Goal: Task Accomplishment & Management: Manage account settings

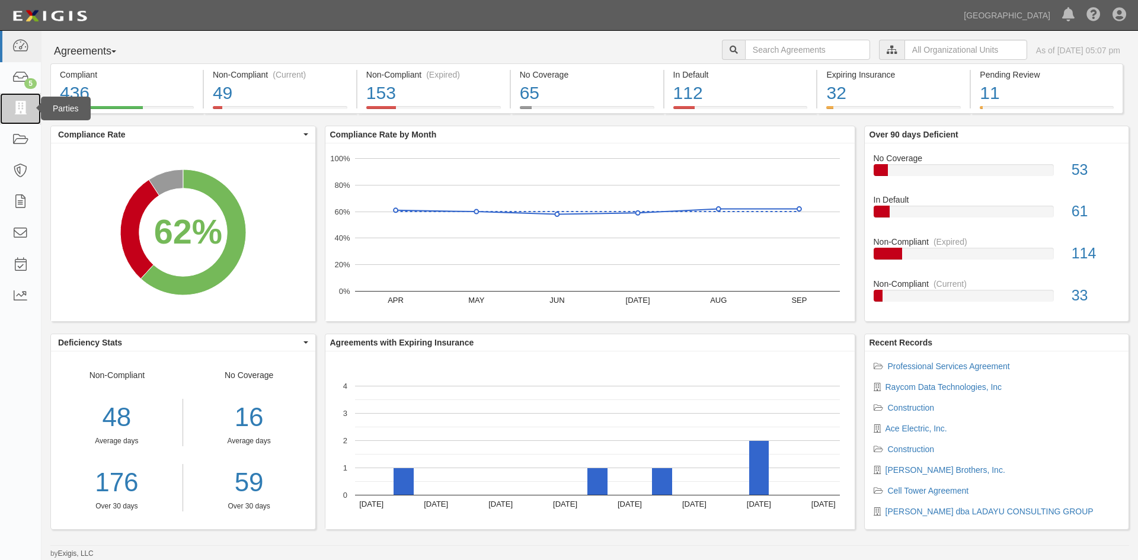
click at [21, 111] on icon at bounding box center [20, 109] width 17 height 14
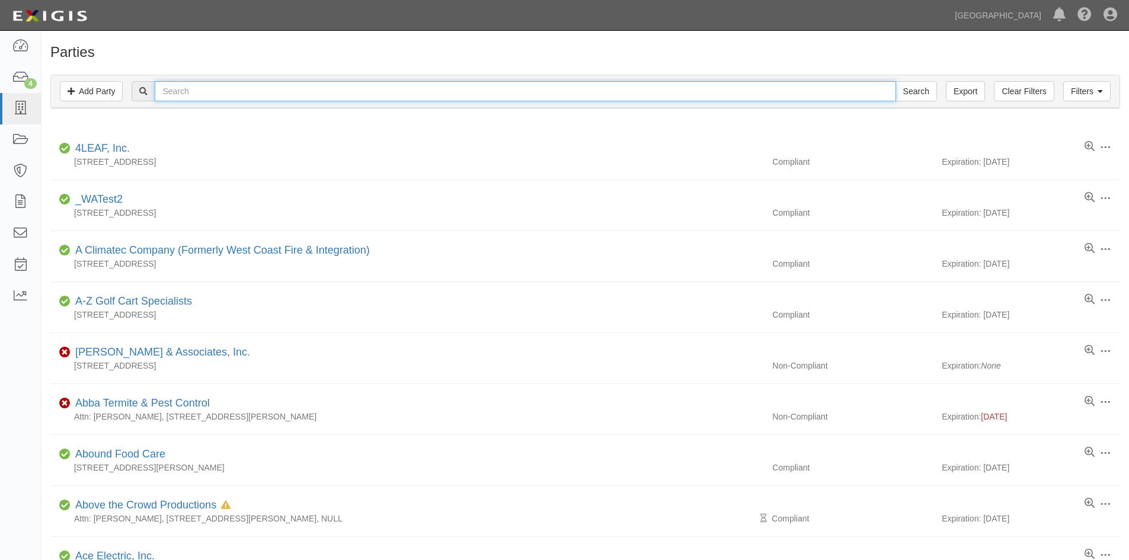
click at [200, 97] on input "text" at bounding box center [525, 91] width 741 height 20
type input "townsend"
click at [895, 81] on input "Search" at bounding box center [915, 91] width 41 height 20
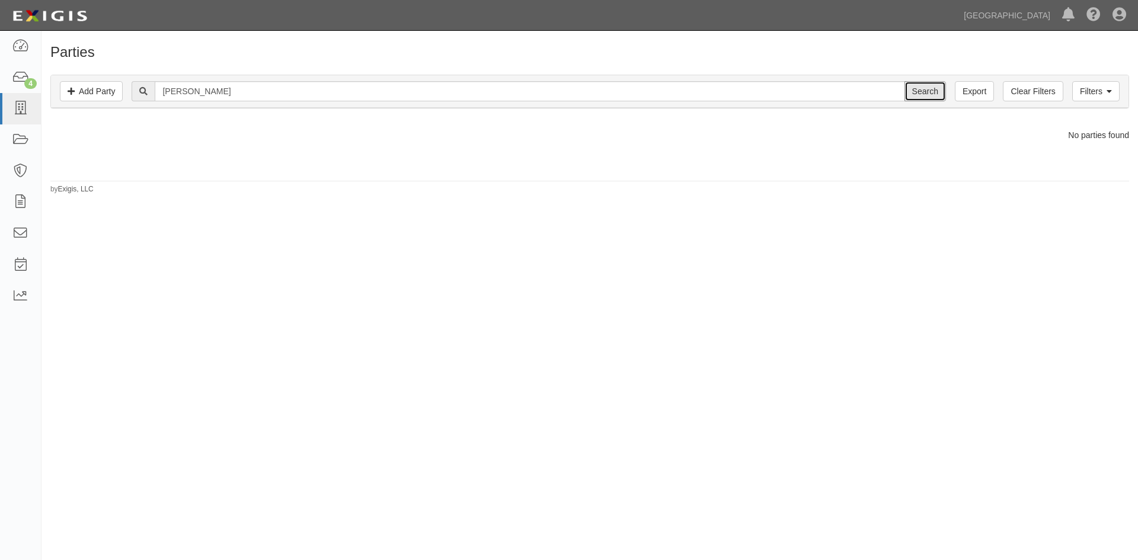
drag, startPoint x: 923, startPoint y: 91, endPoint x: 917, endPoint y: 116, distance: 24.9
click at [923, 91] on input "Search" at bounding box center [924, 91] width 41 height 20
click at [23, 78] on icon at bounding box center [20, 78] width 17 height 14
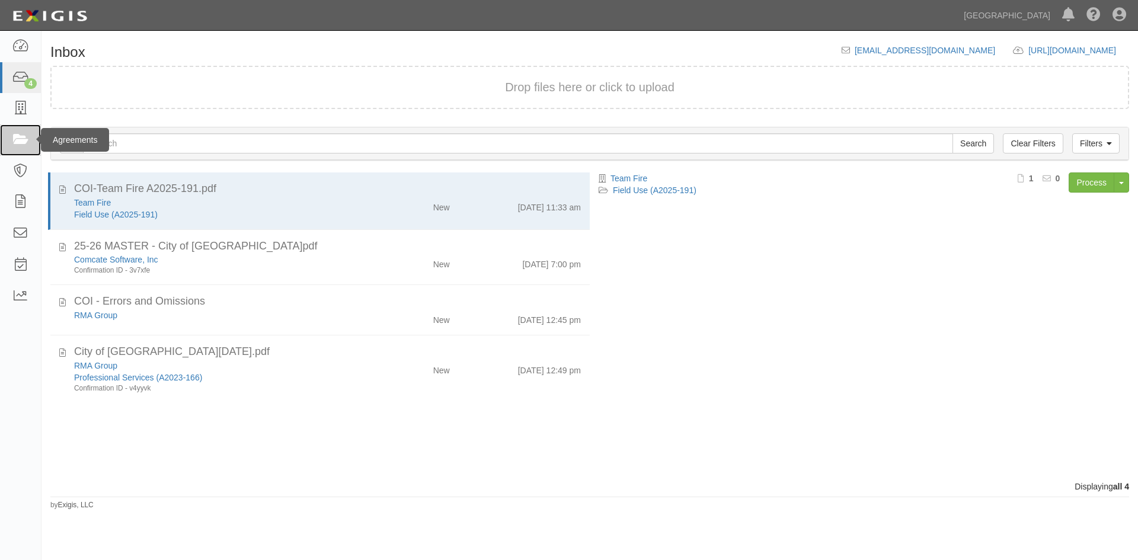
click at [26, 147] on link at bounding box center [20, 139] width 41 height 31
click at [20, 140] on icon at bounding box center [20, 140] width 17 height 14
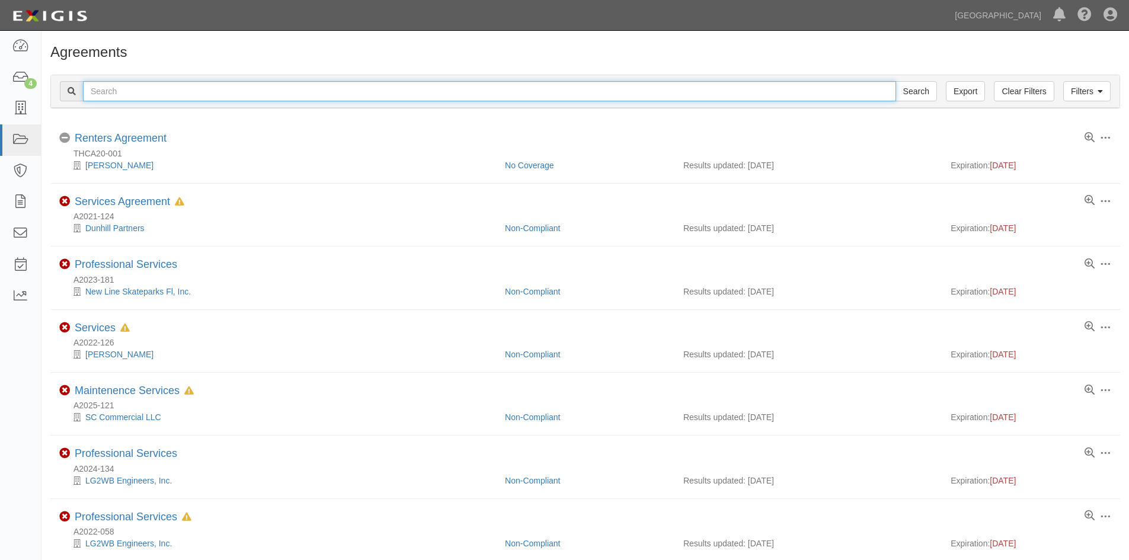
click at [119, 91] on input "text" at bounding box center [489, 91] width 813 height 20
type input "[PERSON_NAME]"
click at [895, 81] on input "Search" at bounding box center [915, 91] width 41 height 20
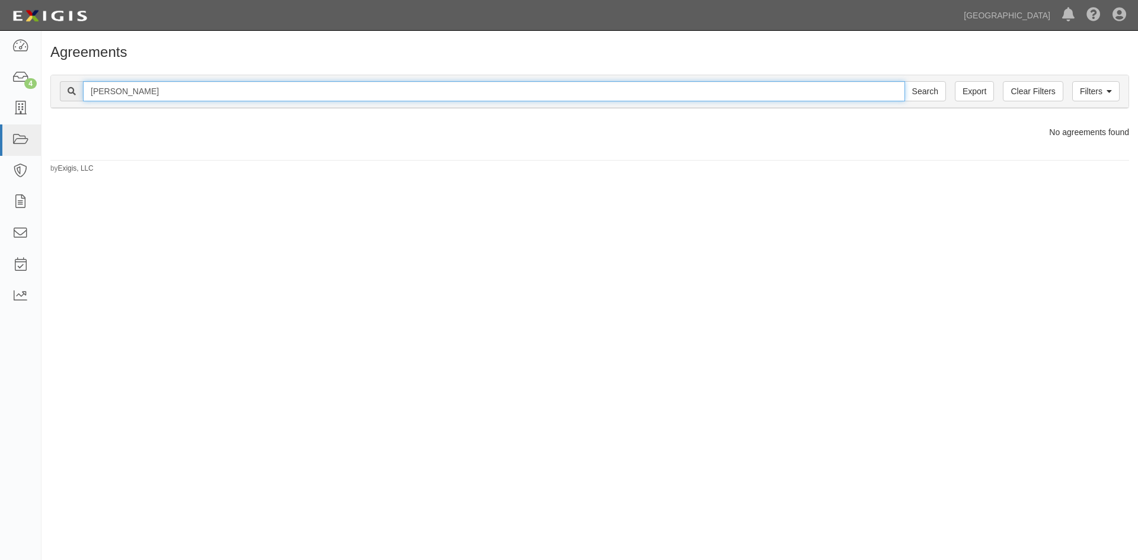
click at [145, 95] on input "[PERSON_NAME]" at bounding box center [494, 91] width 822 height 20
click at [145, 95] on input "Townsend" at bounding box center [494, 91] width 822 height 20
type input "Townsend public affairs"
click at [904, 81] on input "Search" at bounding box center [924, 91] width 41 height 20
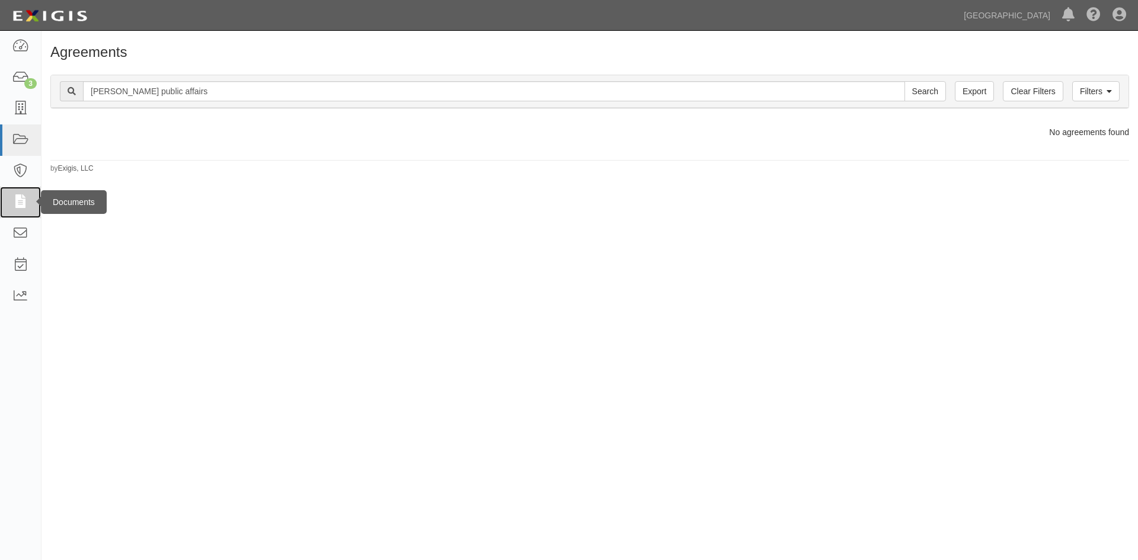
click at [18, 192] on link at bounding box center [20, 202] width 41 height 31
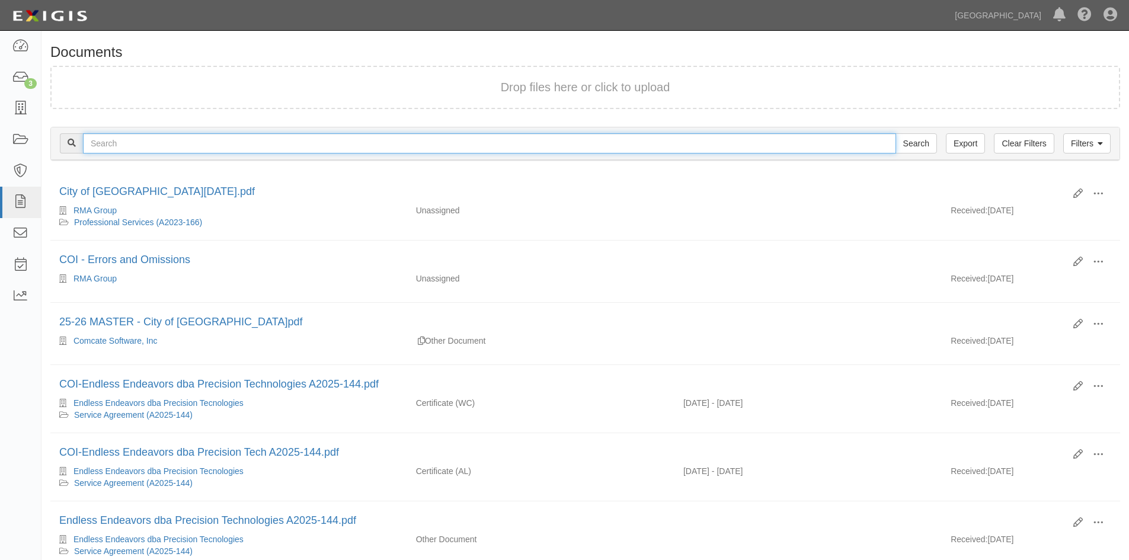
click at [119, 138] on input "text" at bounding box center [489, 143] width 813 height 20
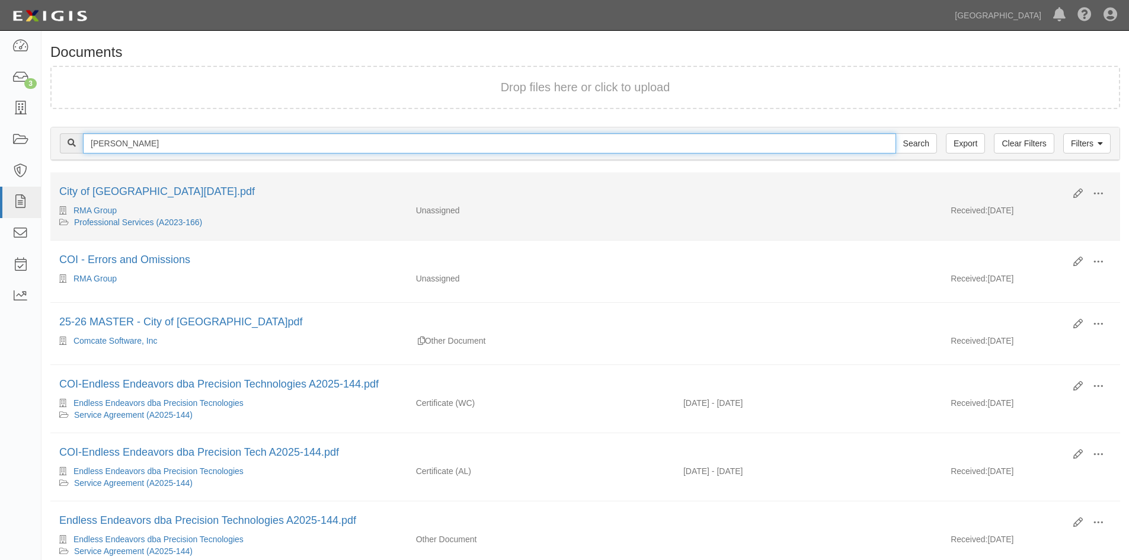
type input "Townsend"
click at [895, 133] on input "Search" at bounding box center [915, 143] width 41 height 20
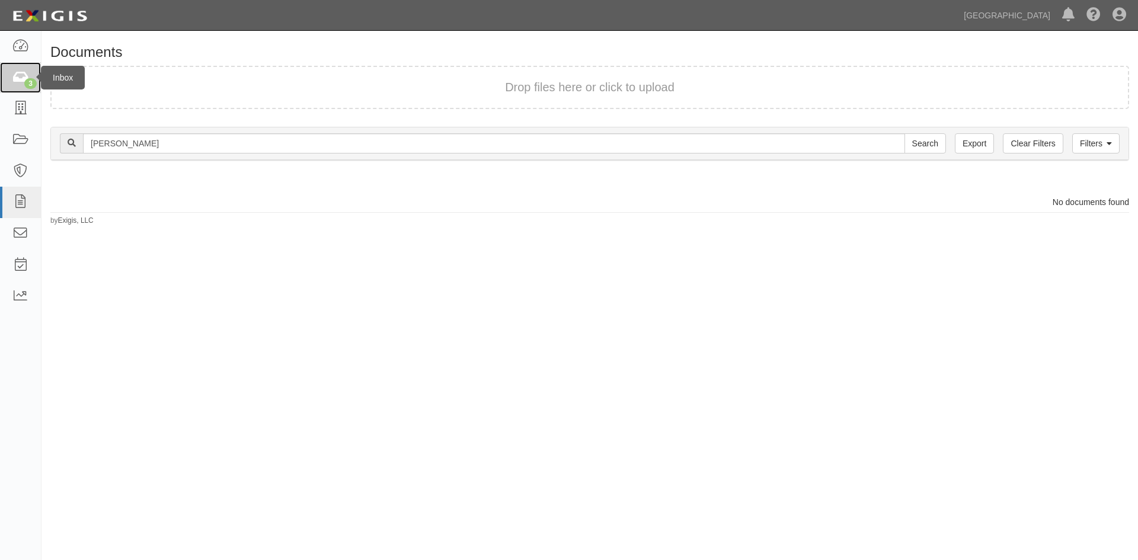
click at [18, 69] on link "3" at bounding box center [20, 77] width 41 height 31
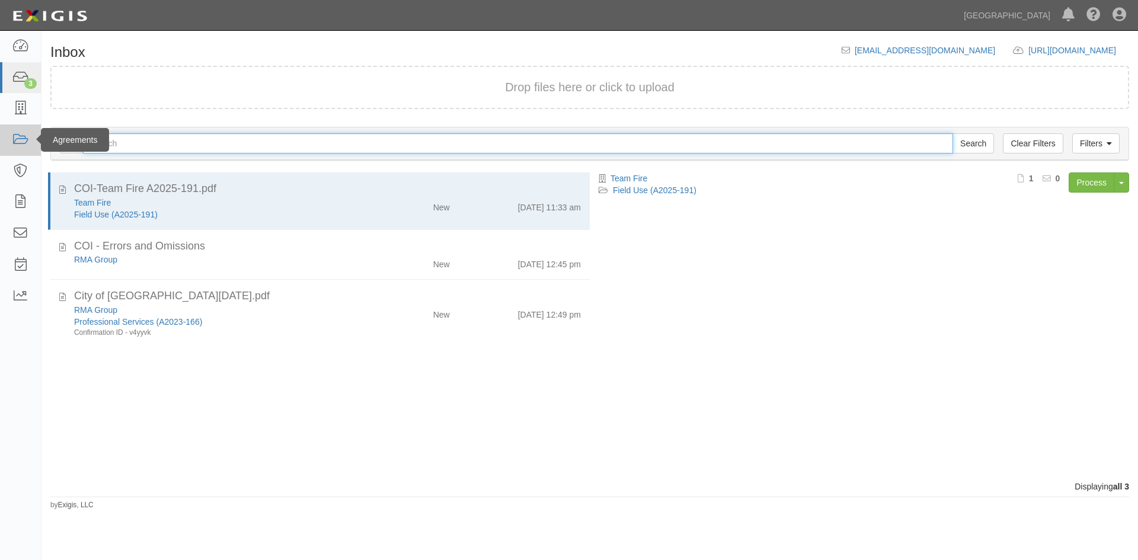
drag, startPoint x: 130, startPoint y: 149, endPoint x: 9, endPoint y: 127, distance: 122.4
click at [9, 127] on body "Toggle navigation Dashboard 3 Inbox Parties Agreements Coverages Documents Mess…" at bounding box center [569, 270] width 1138 height 540
click at [133, 146] on input "text" at bounding box center [518, 143] width 870 height 20
type input "A2024-007"
click at [952, 133] on input "Search" at bounding box center [972, 143] width 41 height 20
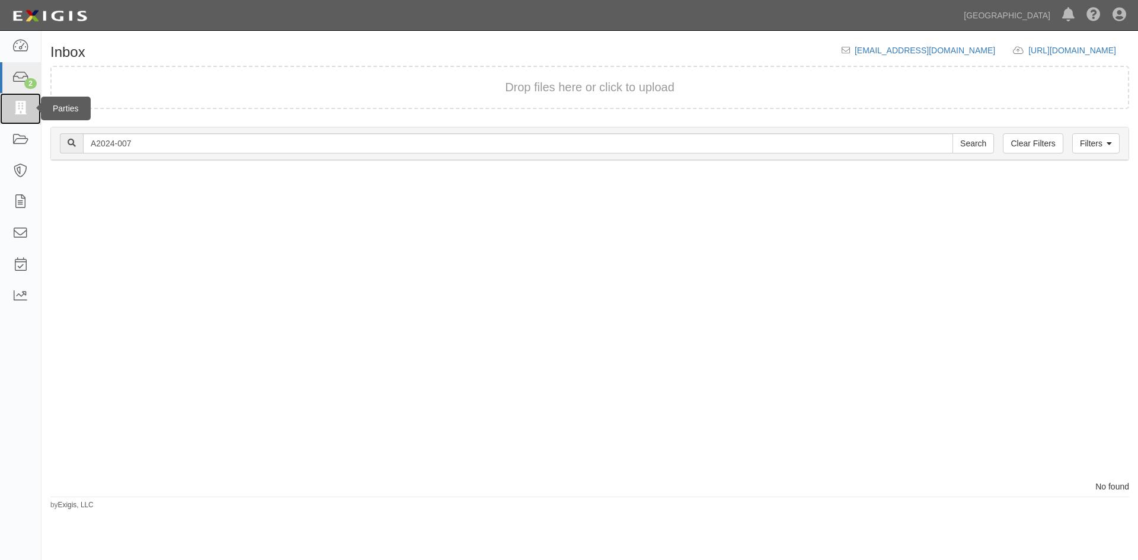
click at [14, 105] on icon at bounding box center [20, 109] width 17 height 14
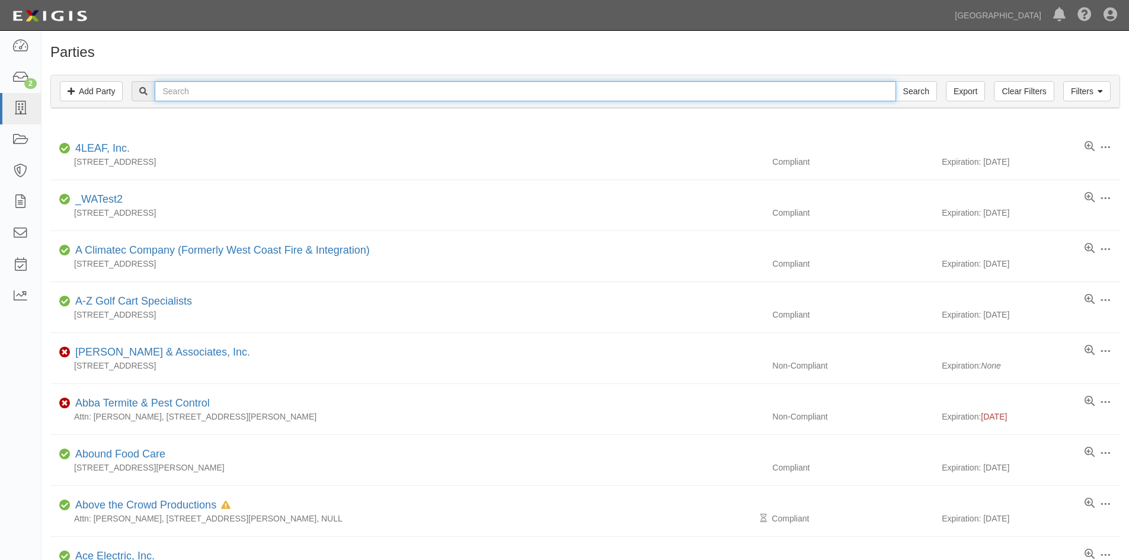
click at [187, 93] on input "text" at bounding box center [525, 91] width 741 height 20
type input "A2024-007"
click at [895, 81] on input "Search" at bounding box center [915, 91] width 41 height 20
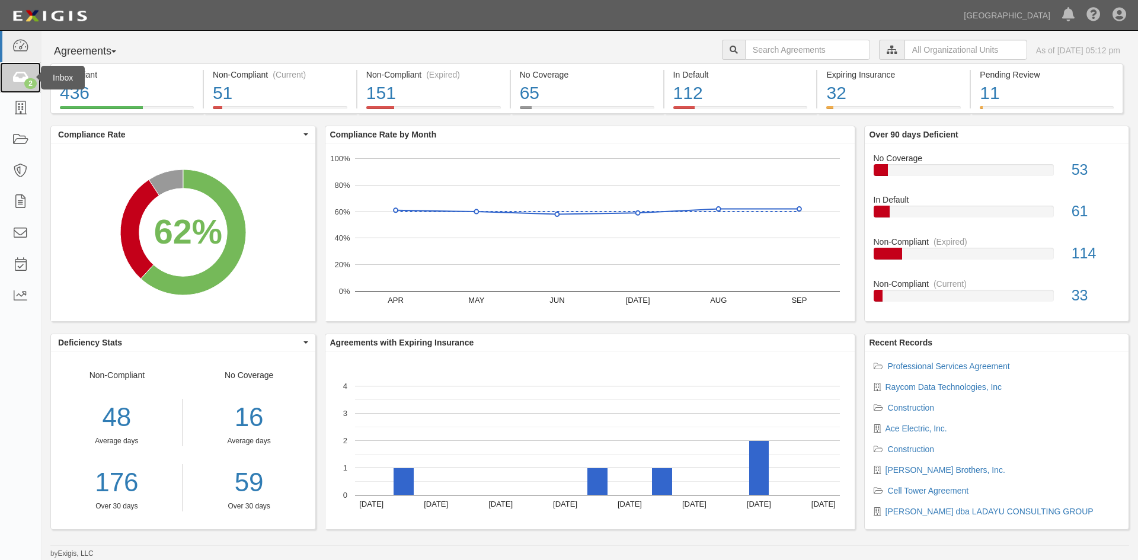
click at [18, 73] on icon at bounding box center [20, 78] width 17 height 14
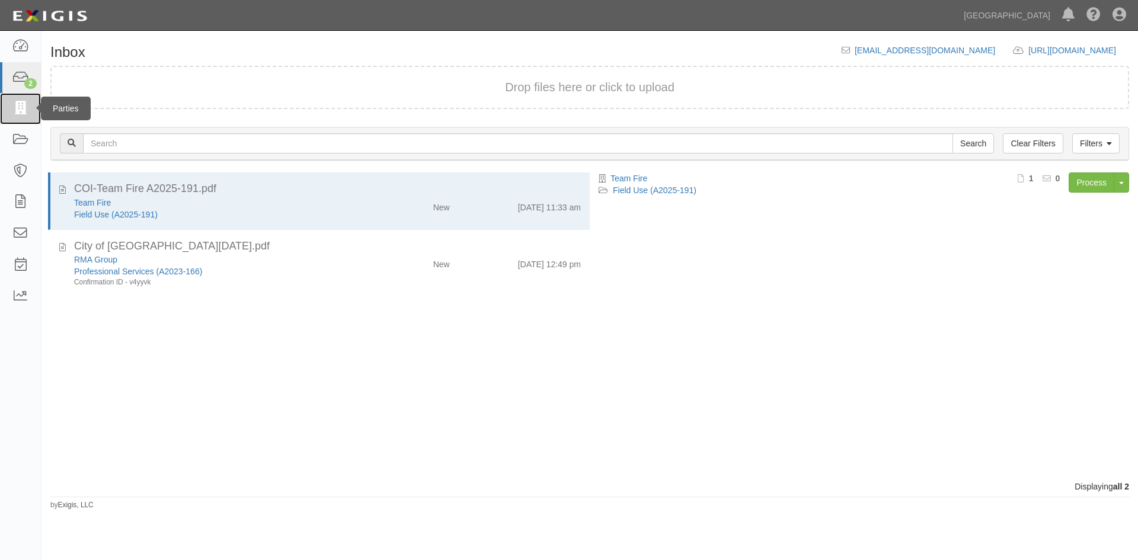
click at [17, 99] on link at bounding box center [20, 108] width 41 height 31
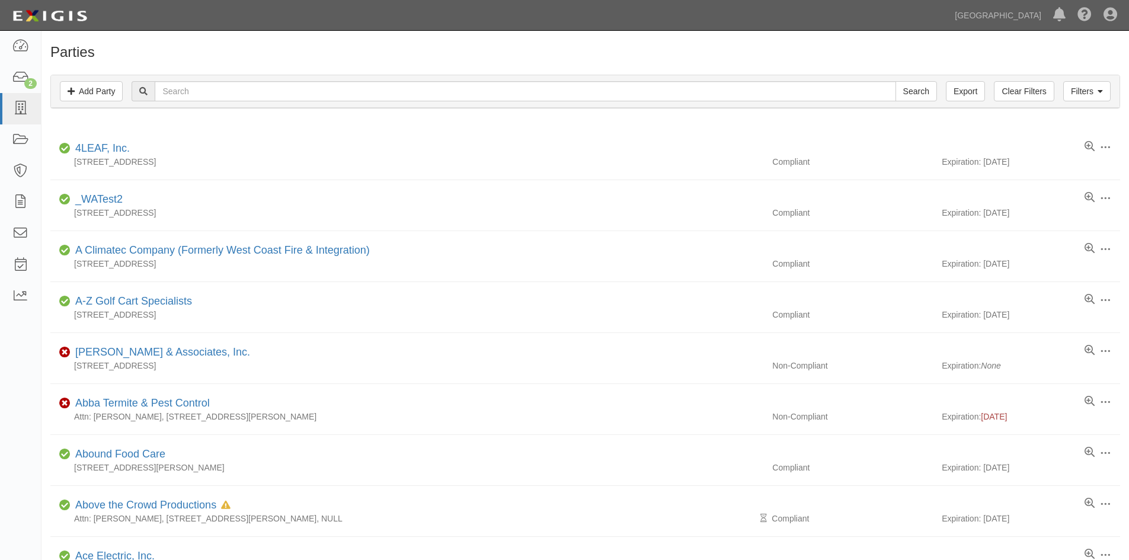
click at [146, 94] on icon at bounding box center [143, 92] width 8 height 8
click at [188, 97] on input "text" at bounding box center [525, 91] width 741 height 20
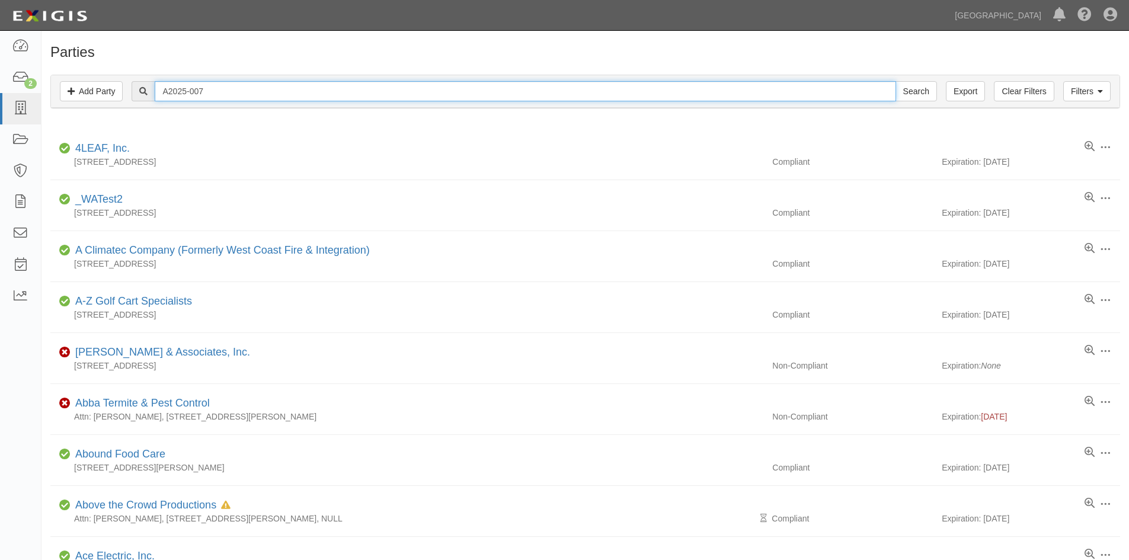
type input "A2025-007"
click at [895, 81] on input "Search" at bounding box center [915, 91] width 41 height 20
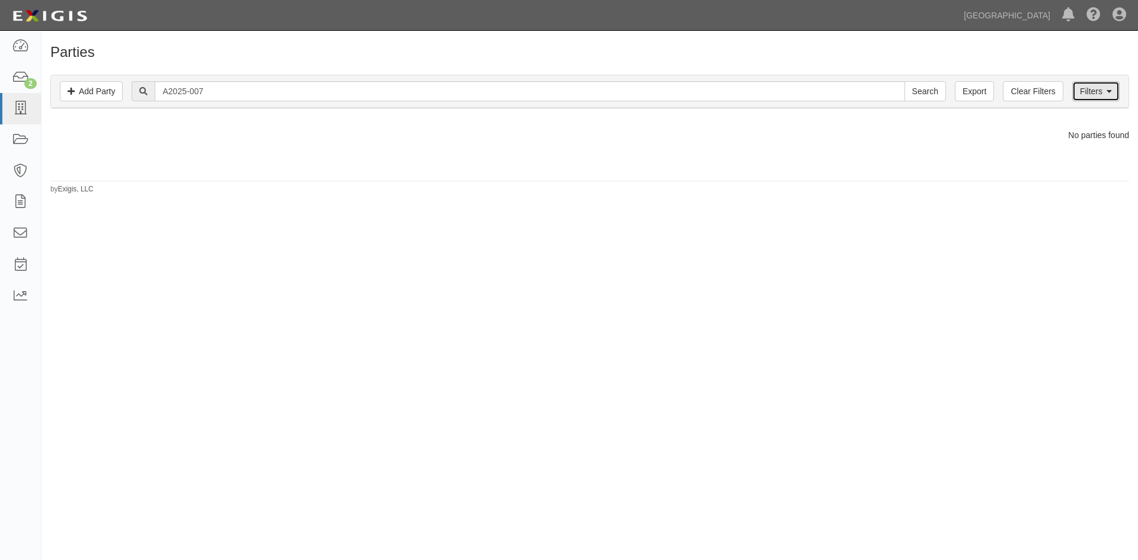
click at [1110, 96] on icon at bounding box center [1108, 92] width 5 height 8
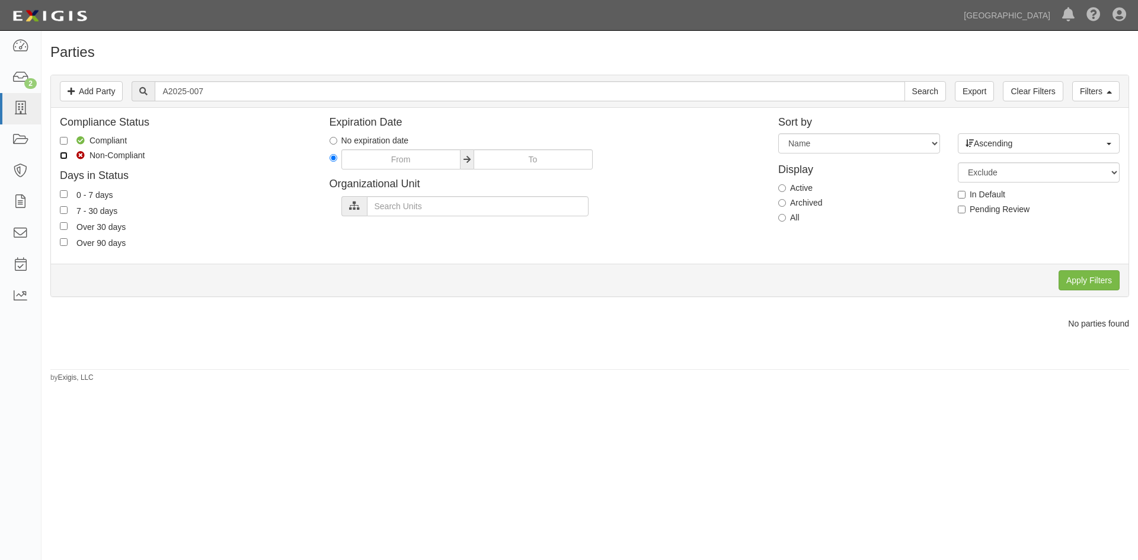
click at [63, 155] on input "Non-Compliant" at bounding box center [64, 156] width 8 height 8
checkbox input "true"
click at [904, 81] on input "Search" at bounding box center [924, 91] width 41 height 20
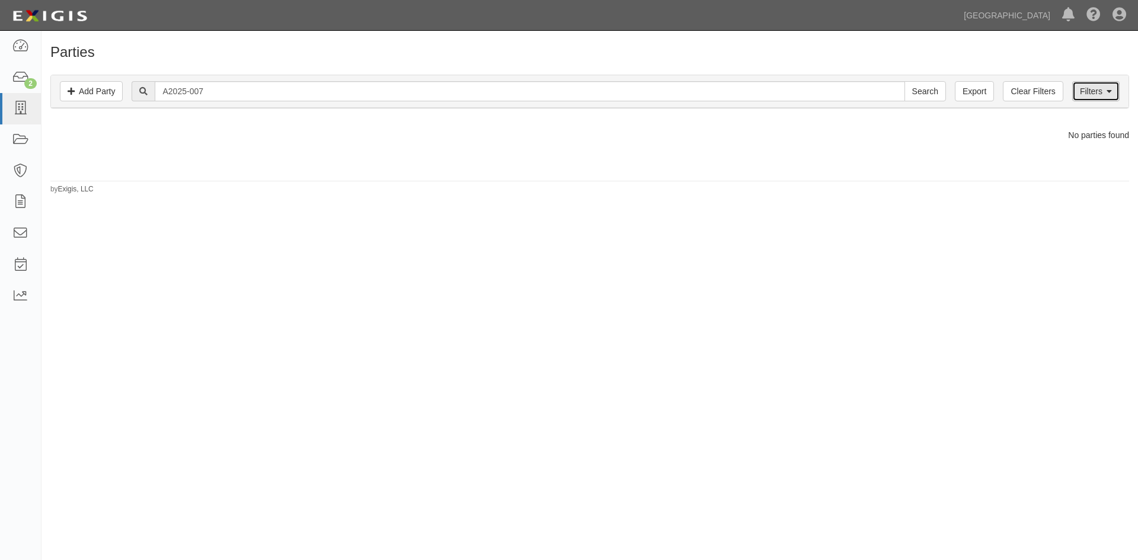
click at [1102, 93] on link "Filters" at bounding box center [1095, 91] width 47 height 20
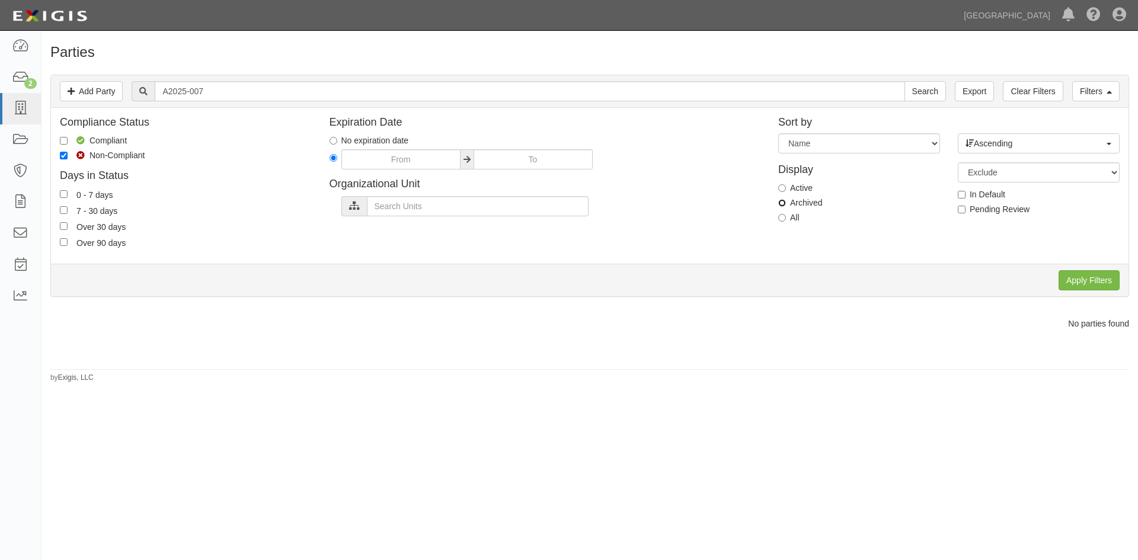
click at [779, 201] on input "Archived" at bounding box center [782, 203] width 8 height 8
radio input "true"
click at [904, 81] on input "Search" at bounding box center [924, 91] width 41 height 20
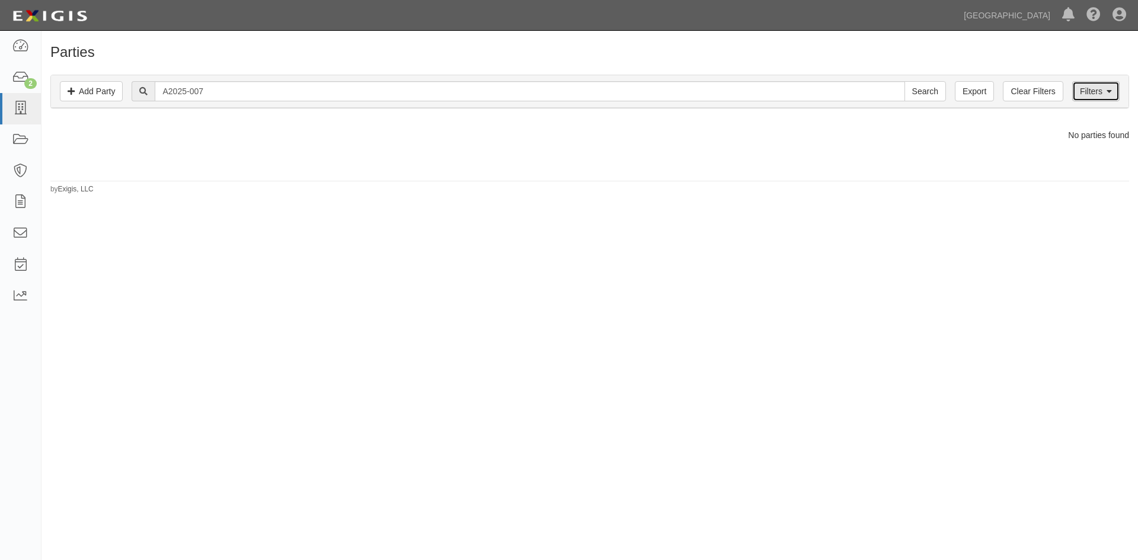
click at [1109, 87] on link "Filters" at bounding box center [1095, 91] width 47 height 20
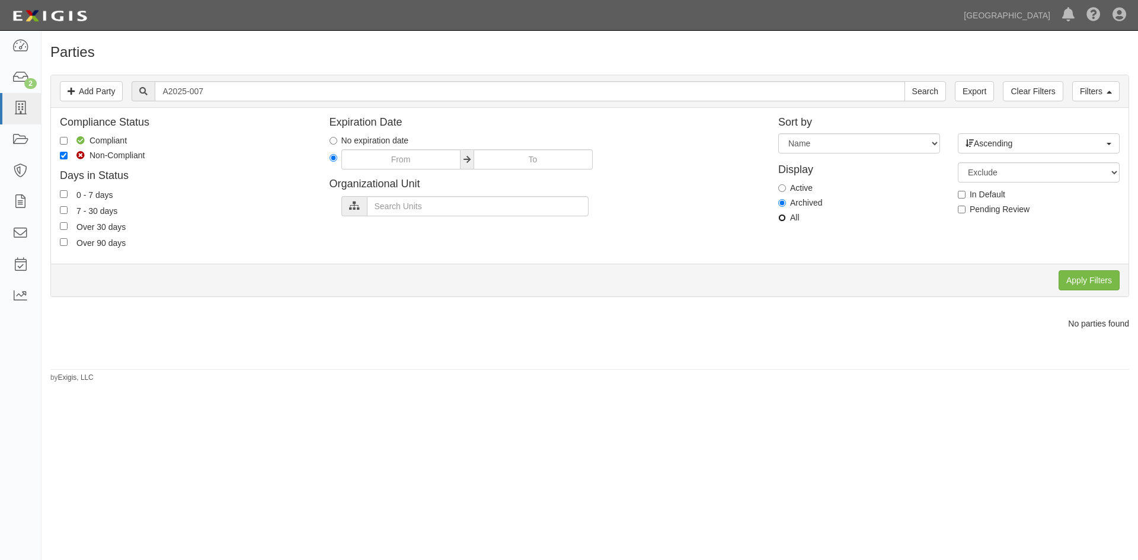
click at [786, 216] on label "All" at bounding box center [788, 218] width 21 height 12
click at [786, 216] on input "All" at bounding box center [782, 218] width 8 height 8
radio input "true"
click at [920, 89] on input "Search" at bounding box center [924, 91] width 41 height 20
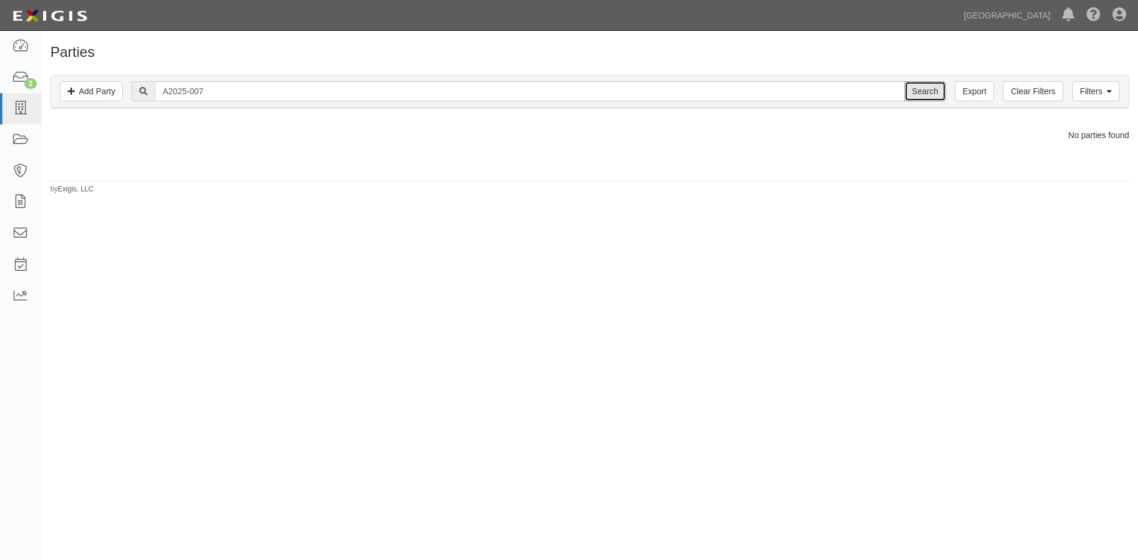
click at [920, 89] on input "Search" at bounding box center [924, 91] width 41 height 20
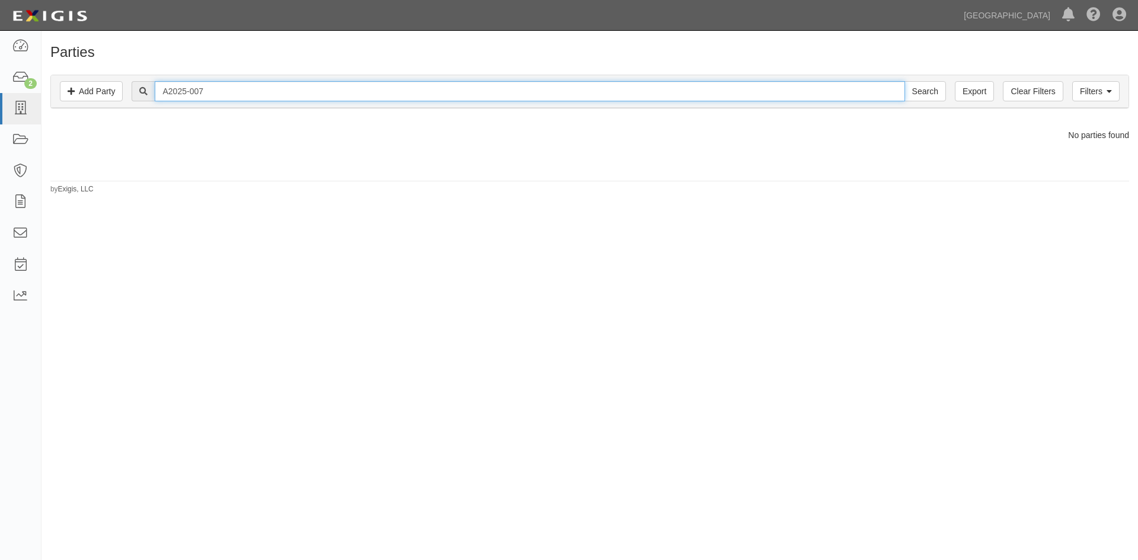
click at [213, 94] on input "A2025-007" at bounding box center [530, 91] width 750 height 20
drag, startPoint x: 216, startPoint y: 92, endPoint x: 127, endPoint y: 88, distance: 88.4
click at [127, 88] on div "A2025-007 Search" at bounding box center [590, 91] width 1060 height 20
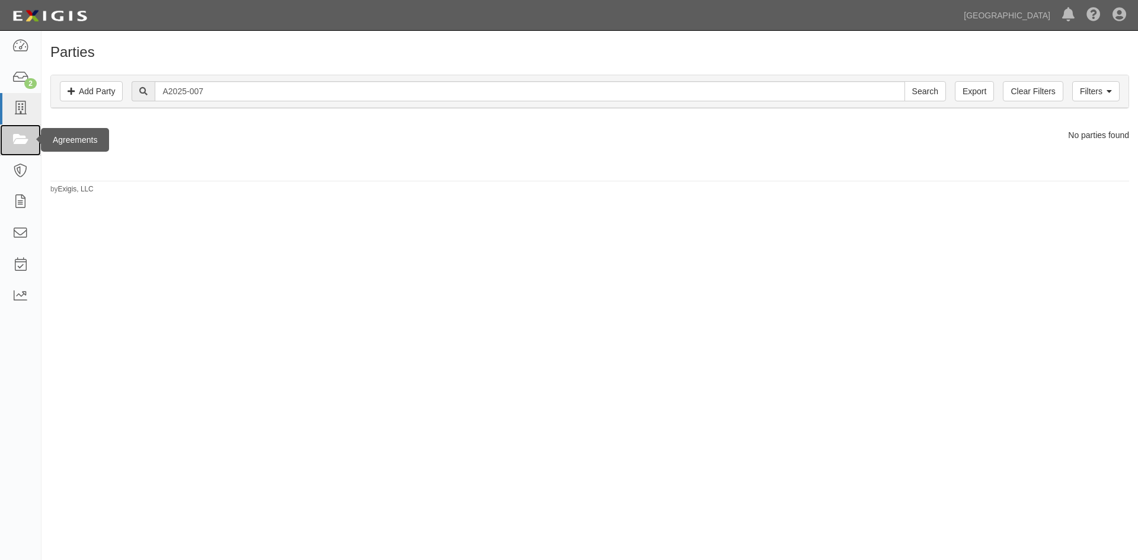
click at [22, 139] on icon at bounding box center [20, 140] width 17 height 14
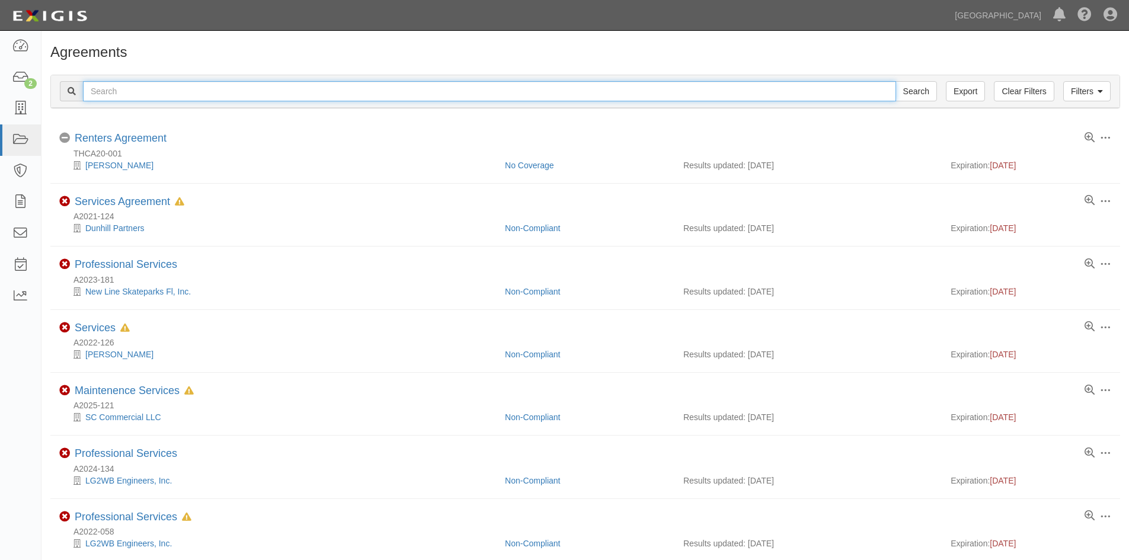
click at [162, 91] on input "text" at bounding box center [489, 91] width 813 height 20
type input "[PERSON_NAME]"
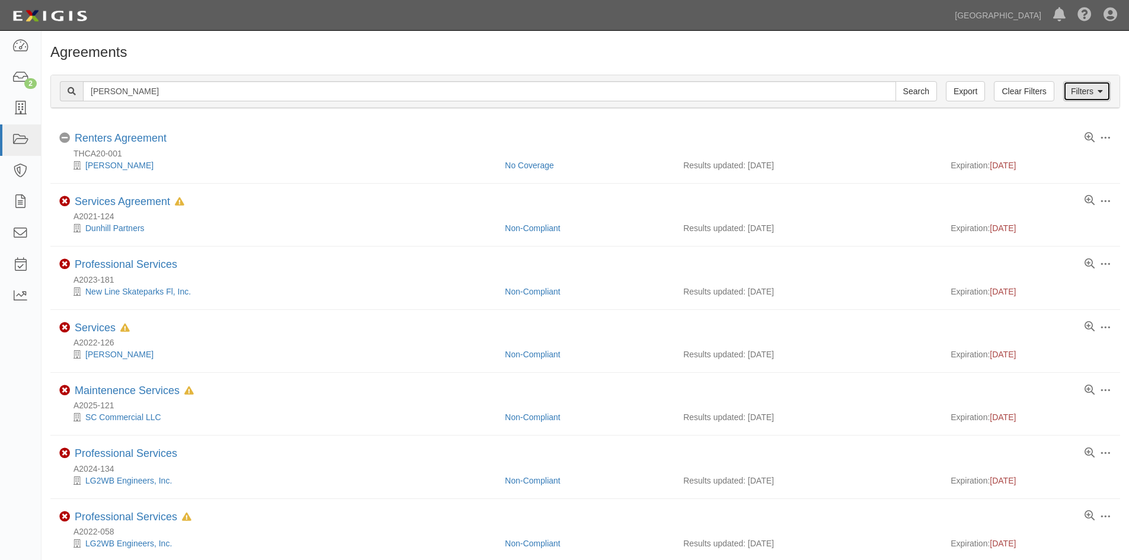
click at [1081, 98] on link "Filters" at bounding box center [1086, 91] width 47 height 20
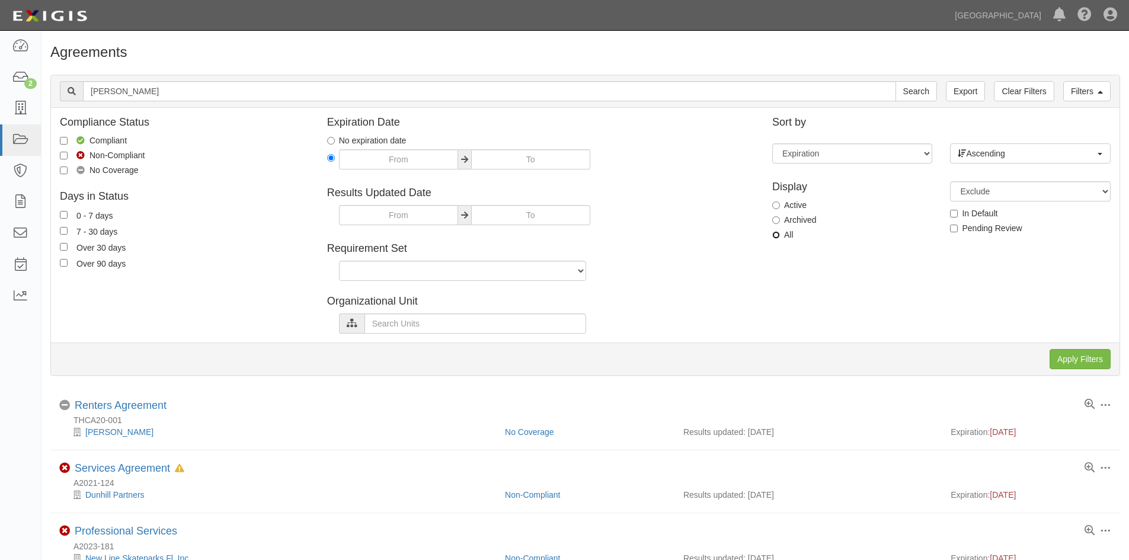
click at [777, 233] on input "All" at bounding box center [776, 235] width 8 height 8
radio input "true"
click at [895, 81] on input "Search" at bounding box center [915, 91] width 41 height 20
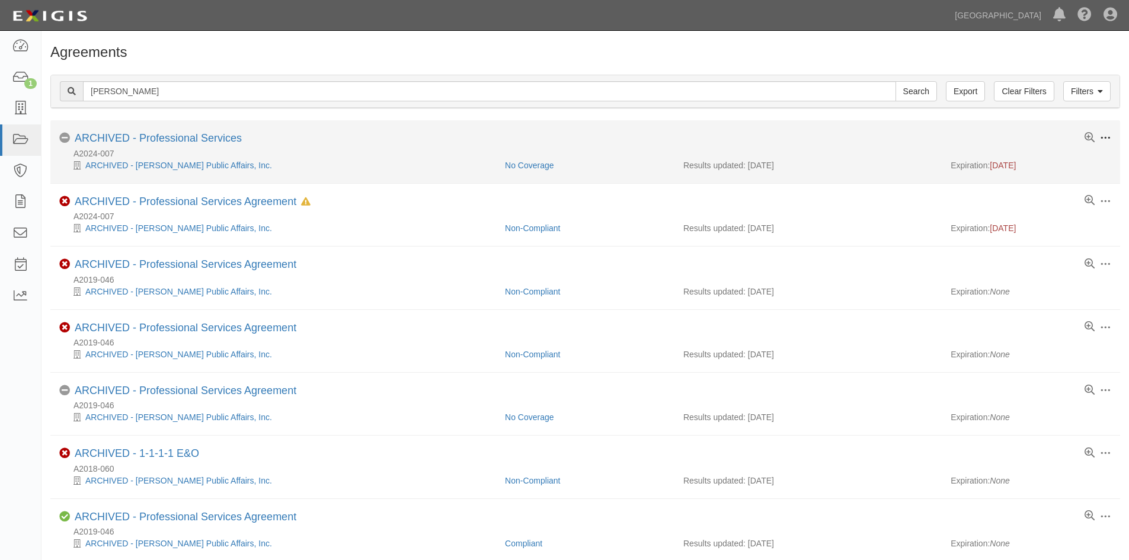
click at [1108, 137] on span at bounding box center [1105, 138] width 11 height 11
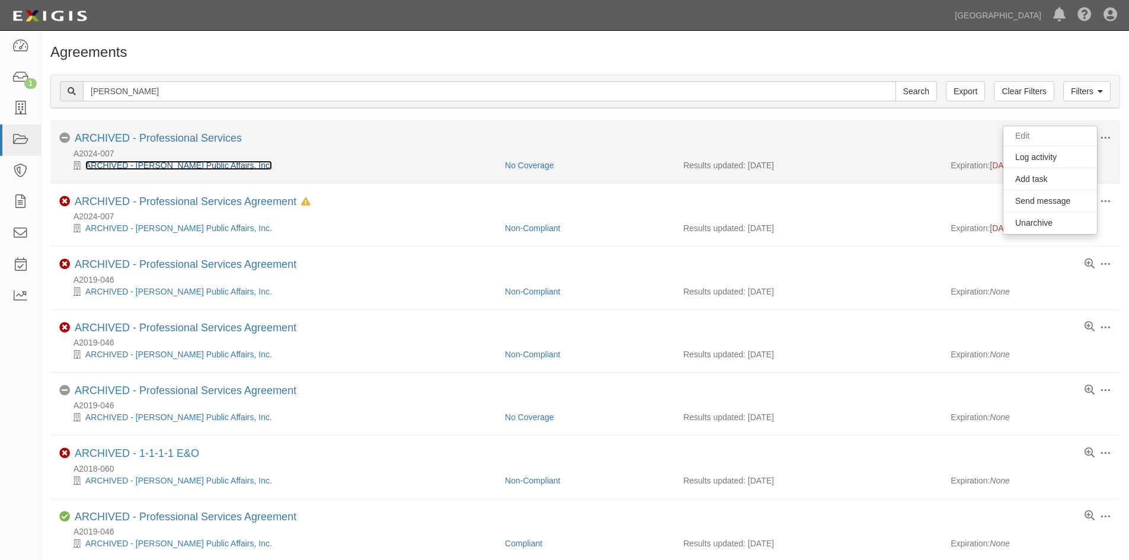
click at [188, 164] on link "ARCHIVED - [PERSON_NAME] Public Affairs, Inc." at bounding box center [178, 165] width 187 height 9
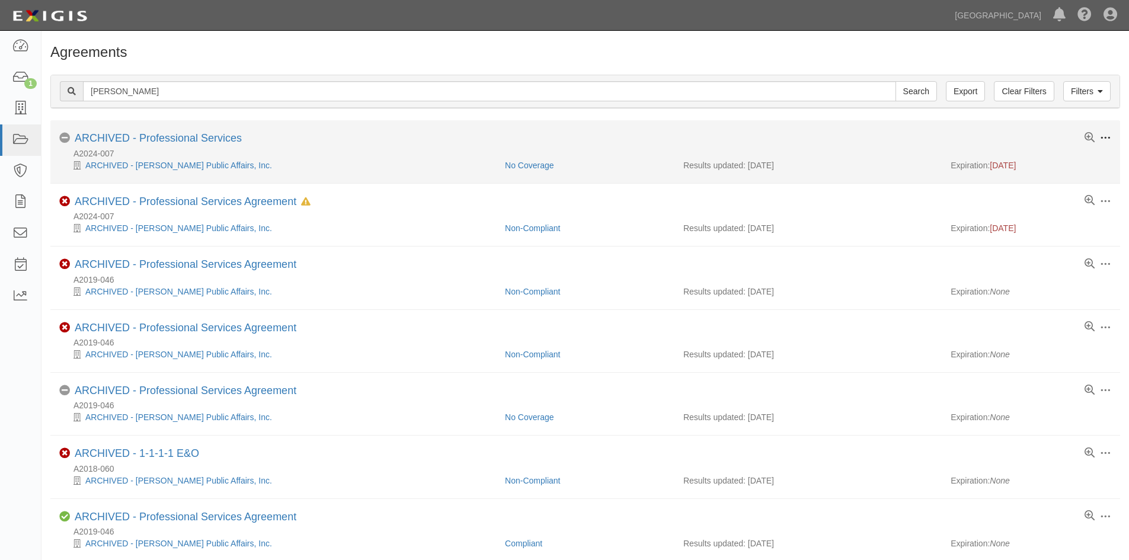
click at [1105, 133] on span at bounding box center [1105, 138] width 11 height 11
click at [1042, 225] on button "Unarchive" at bounding box center [1050, 223] width 94 height 22
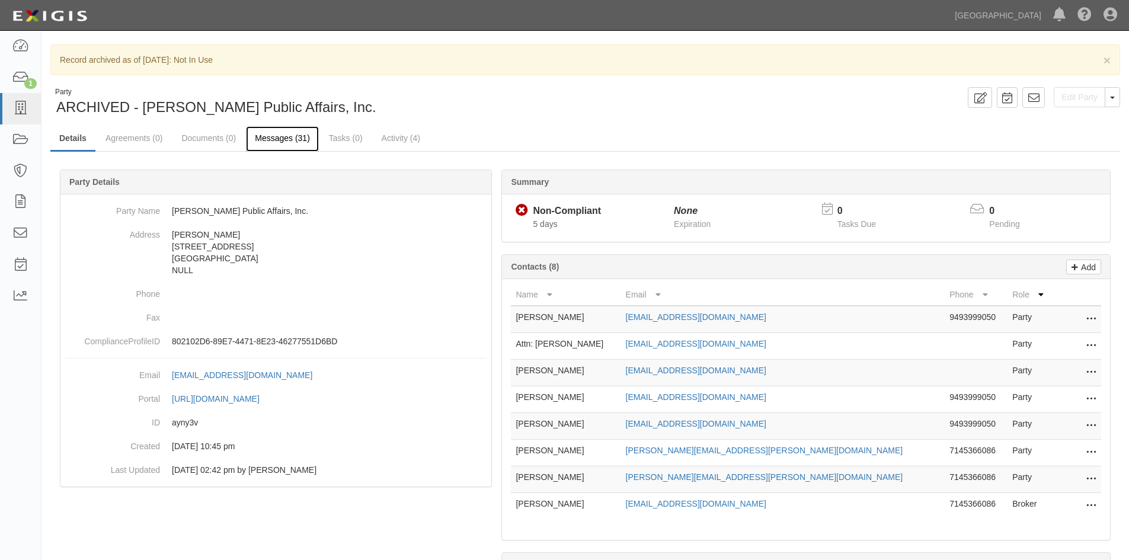
click at [281, 137] on link "Messages (31)" at bounding box center [282, 138] width 73 height 25
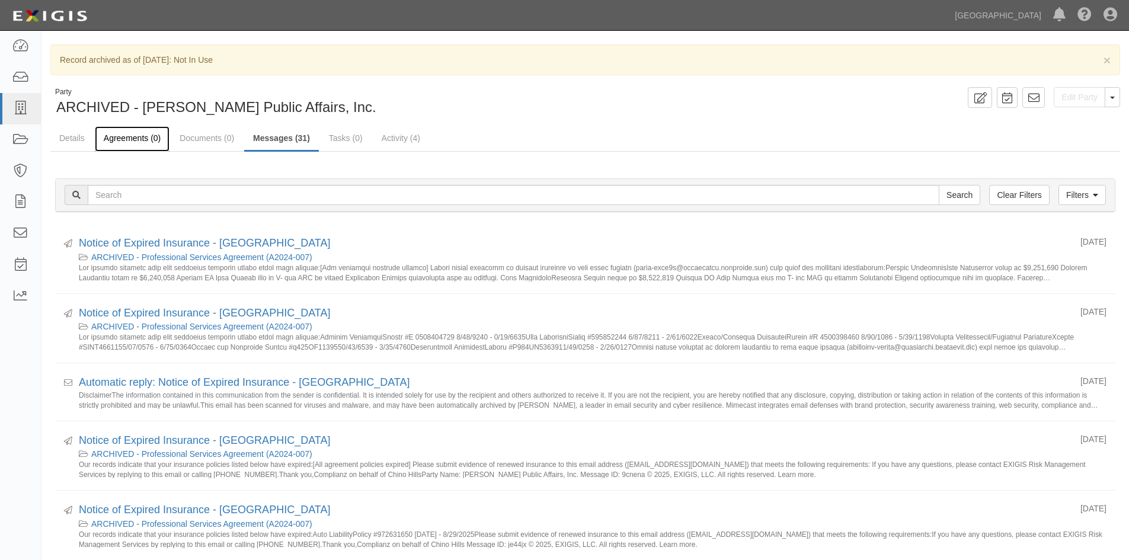
click at [117, 136] on link "Agreements (0)" at bounding box center [132, 138] width 75 height 25
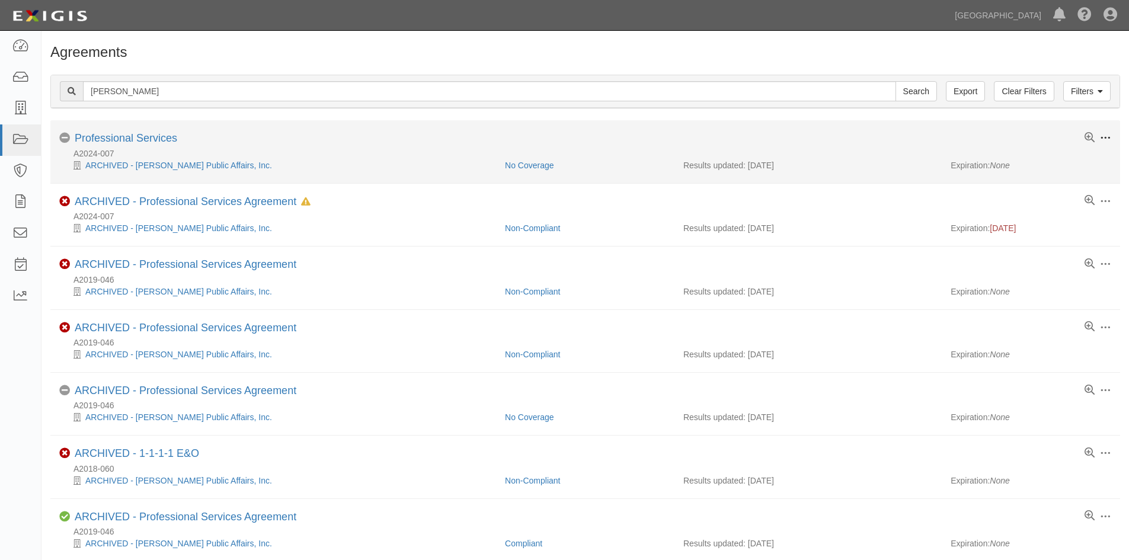
click at [1104, 136] on span at bounding box center [1105, 138] width 11 height 11
click at [1028, 131] on link "Edit" at bounding box center [1050, 136] width 94 height 21
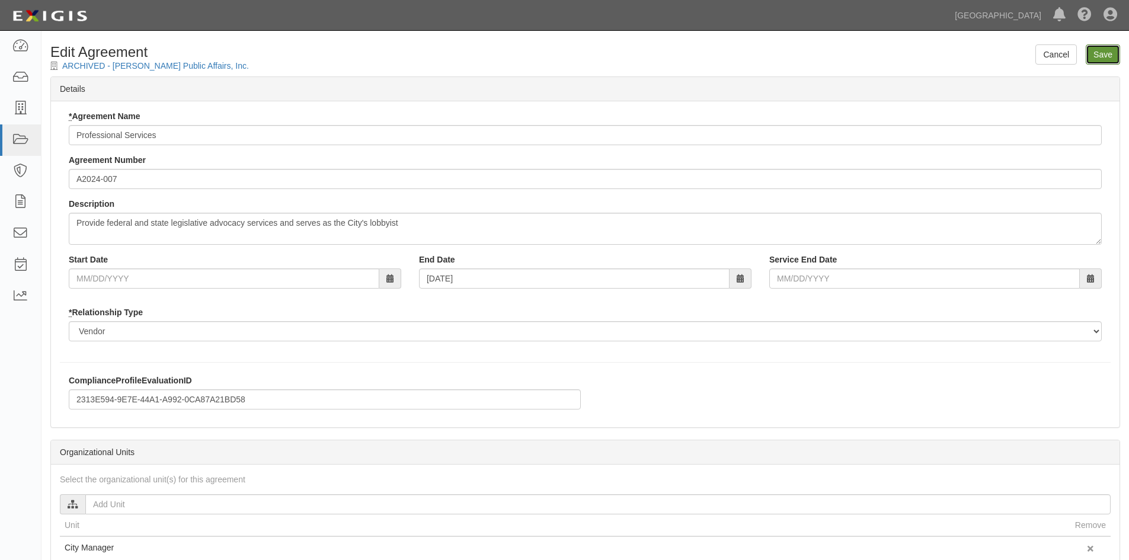
click at [1104, 58] on input "Save" at bounding box center [1103, 54] width 34 height 20
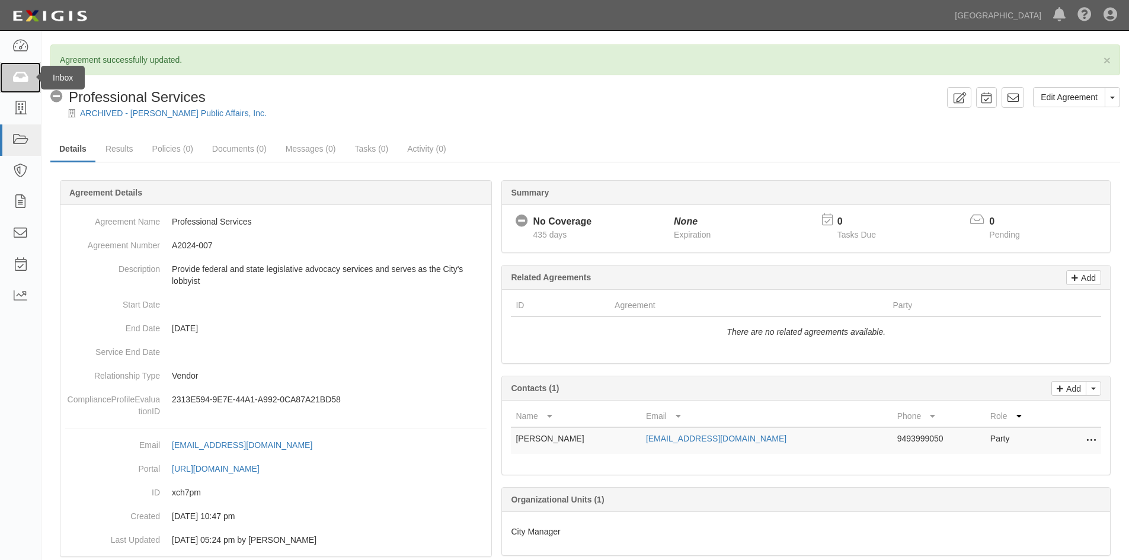
click at [12, 69] on link at bounding box center [20, 77] width 41 height 31
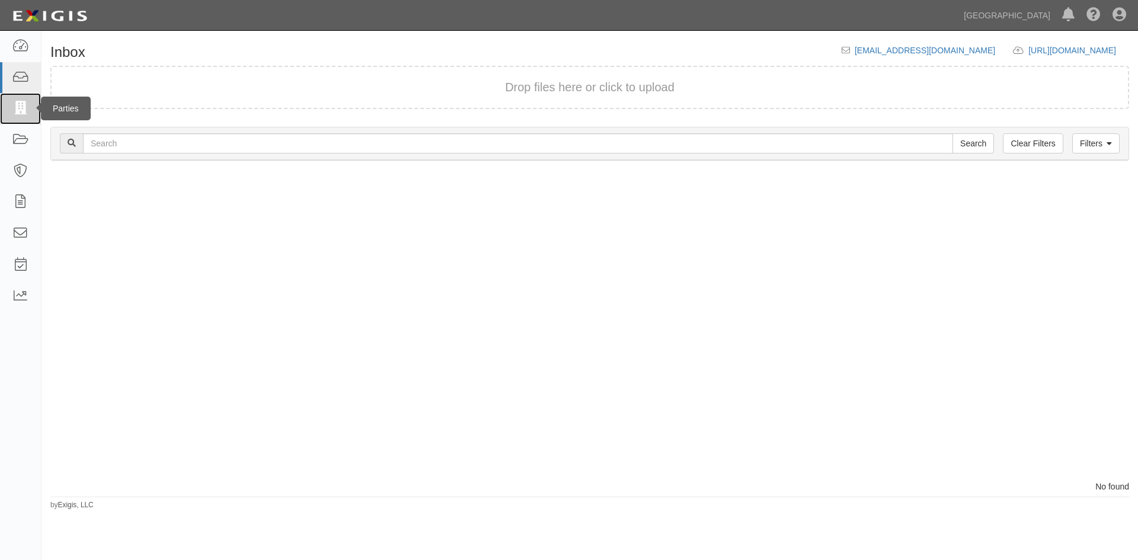
click at [21, 104] on icon at bounding box center [20, 109] width 17 height 14
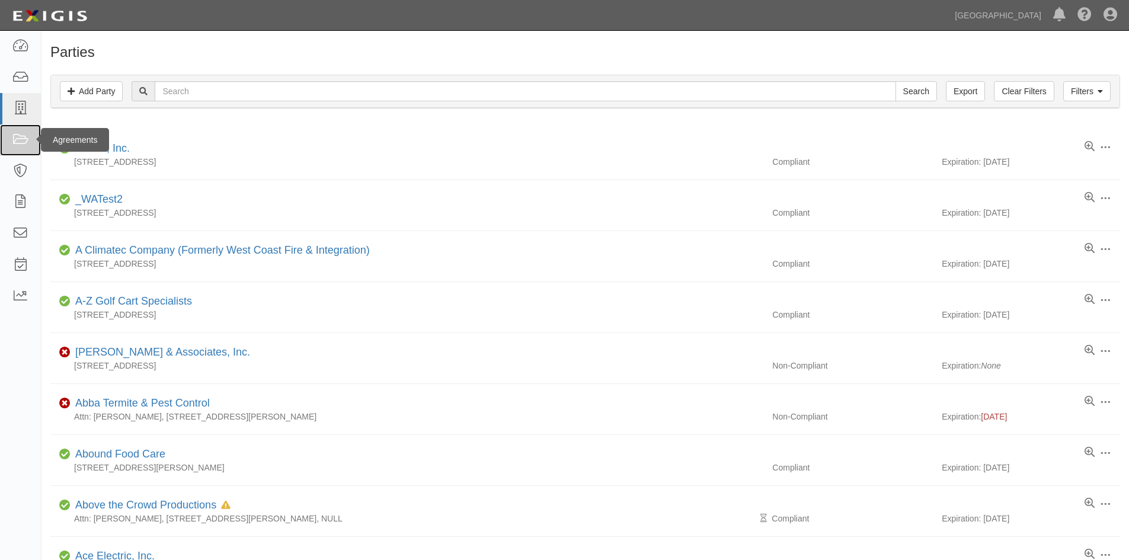
click at [17, 142] on icon at bounding box center [20, 140] width 17 height 14
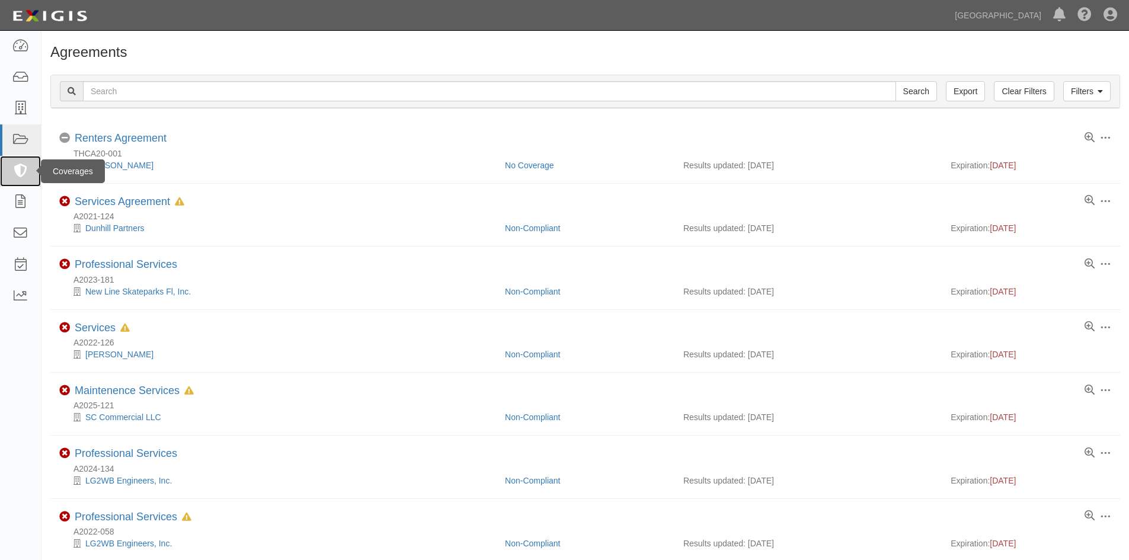
click at [18, 166] on icon at bounding box center [20, 172] width 17 height 14
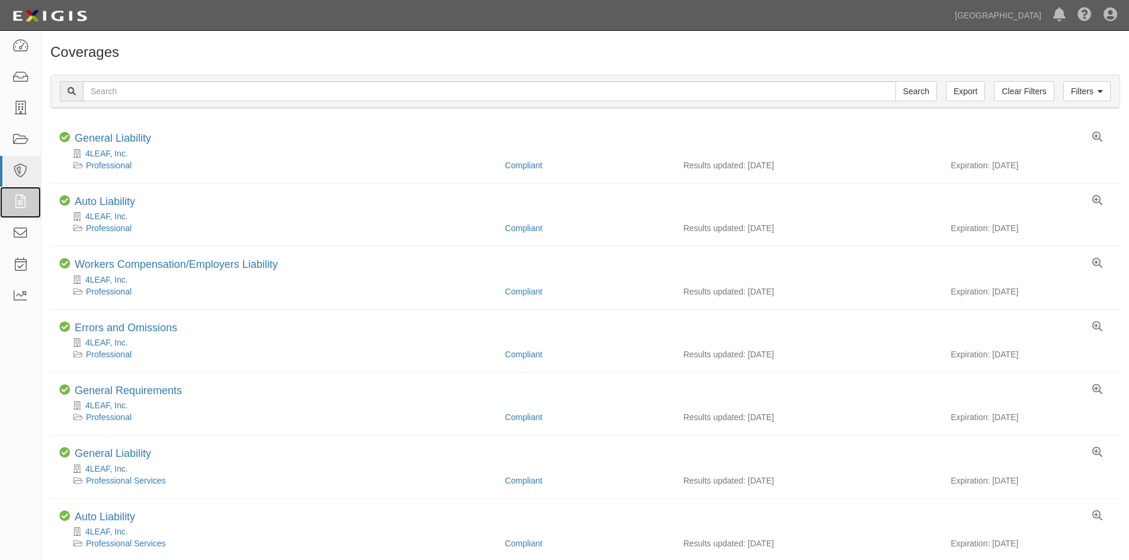
click at [25, 200] on icon at bounding box center [20, 203] width 17 height 14
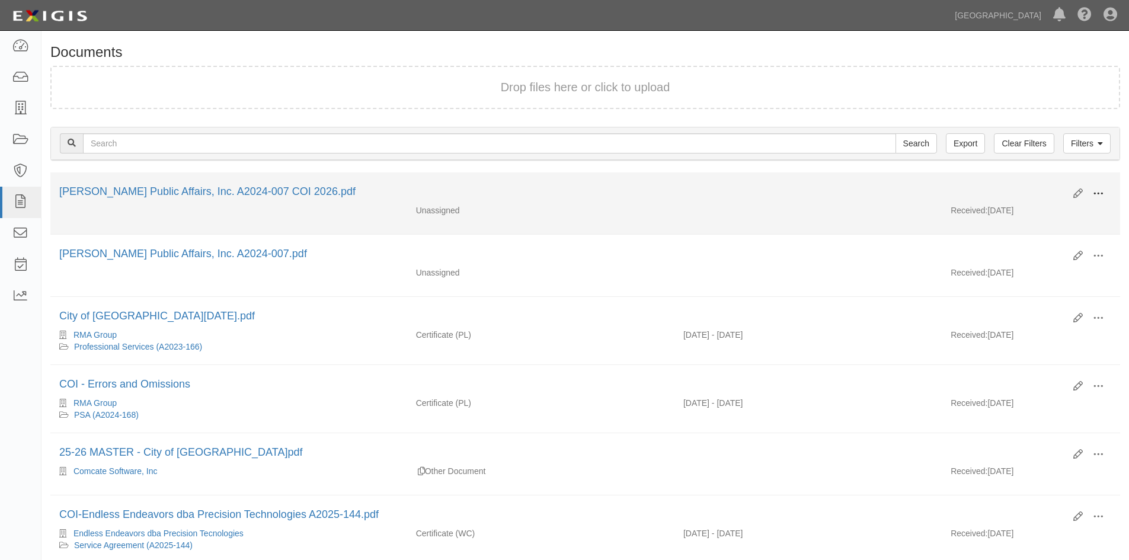
drag, startPoint x: 1096, startPoint y: 191, endPoint x: 1105, endPoint y: 195, distance: 9.8
click at [1096, 191] on span at bounding box center [1098, 193] width 11 height 11
click at [1026, 185] on link "Edit" at bounding box center [1041, 188] width 94 height 21
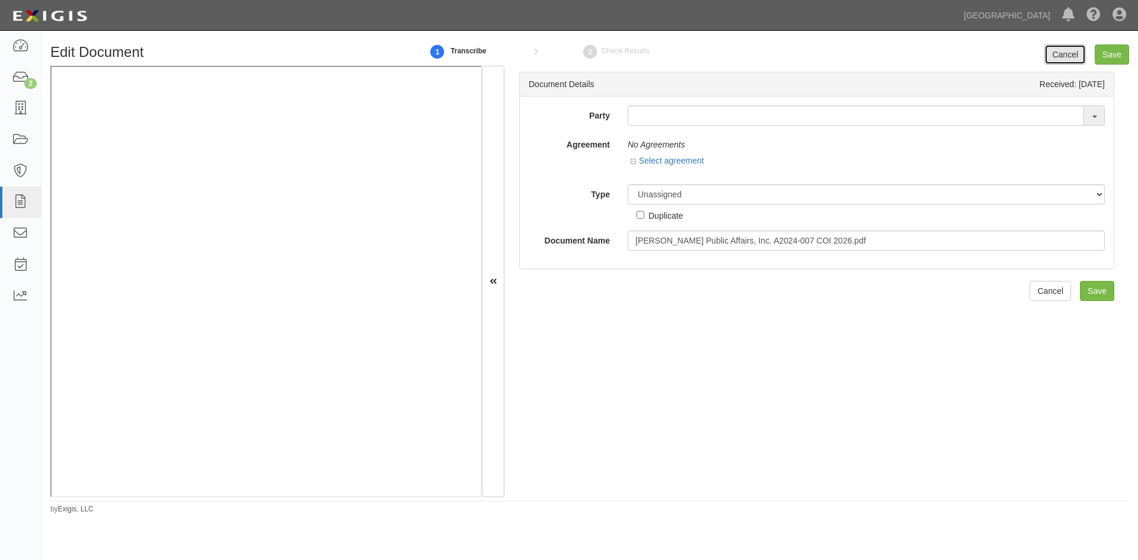
click at [1073, 59] on link "Cancel" at bounding box center [1064, 54] width 41 height 20
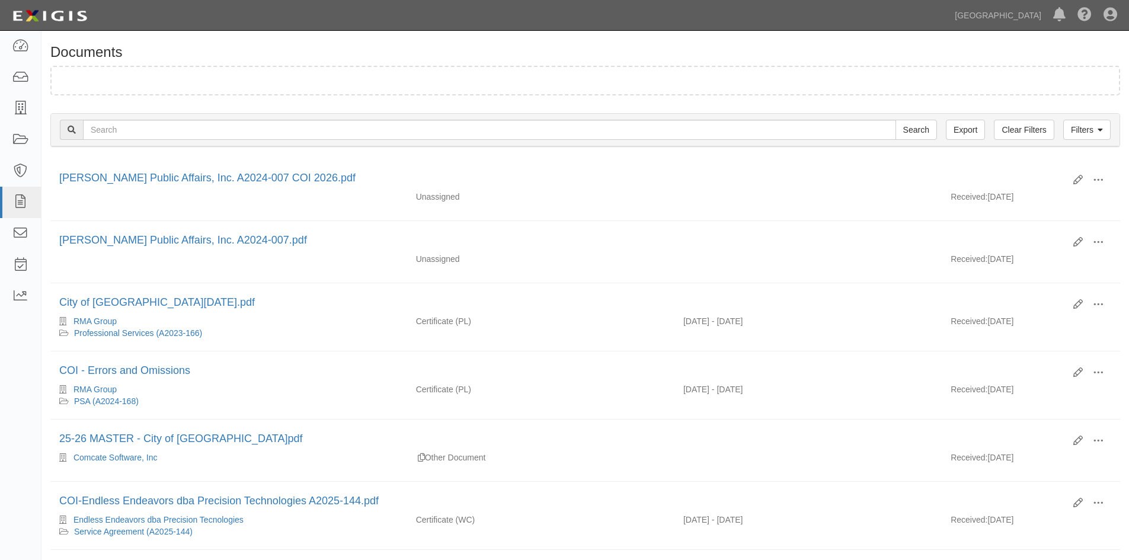
click at [1055, 55] on h1 "Documents" at bounding box center [585, 51] width 1070 height 15
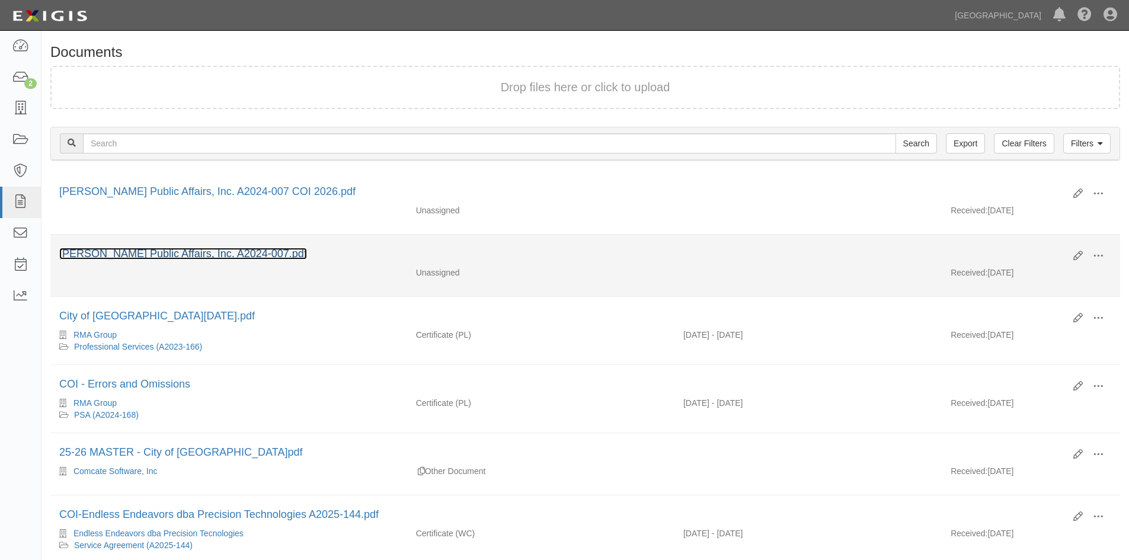
click at [119, 249] on link "[PERSON_NAME] Public Affairs, Inc. A2024-007.pdf" at bounding box center [183, 254] width 248 height 12
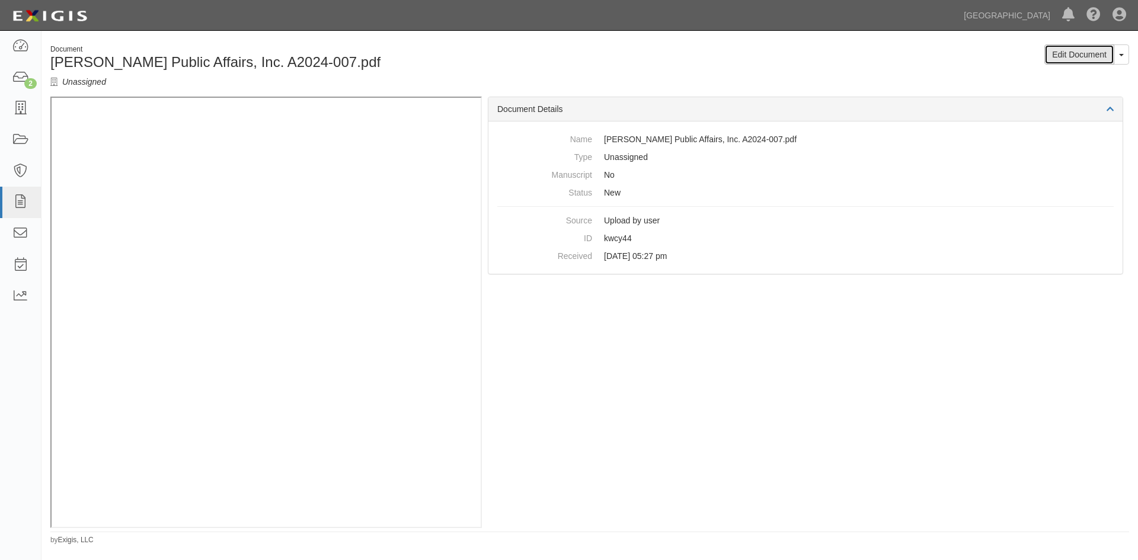
click at [1090, 55] on link "Edit Document" at bounding box center [1079, 54] width 70 height 20
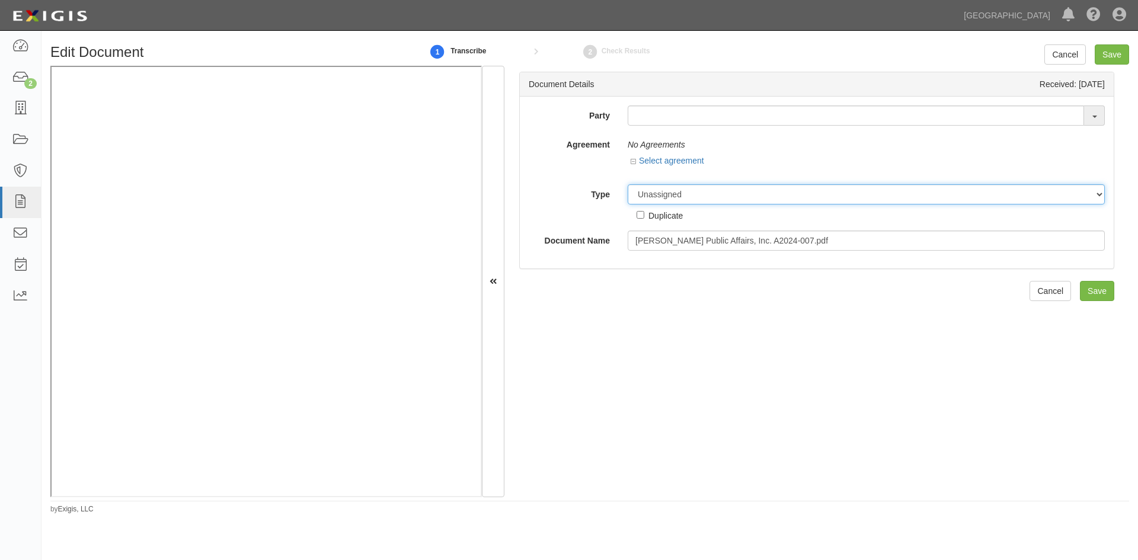
click at [1087, 194] on select "Unassigned Binder Cancellation Notice Certificate Contract Endorsement Insuranc…" at bounding box center [866, 194] width 477 height 20
select select "ContractDetail"
click at [628, 184] on select "Unassigned Binder Cancellation Notice Certificate Contract Endorsement Insuranc…" at bounding box center [866, 194] width 477 height 20
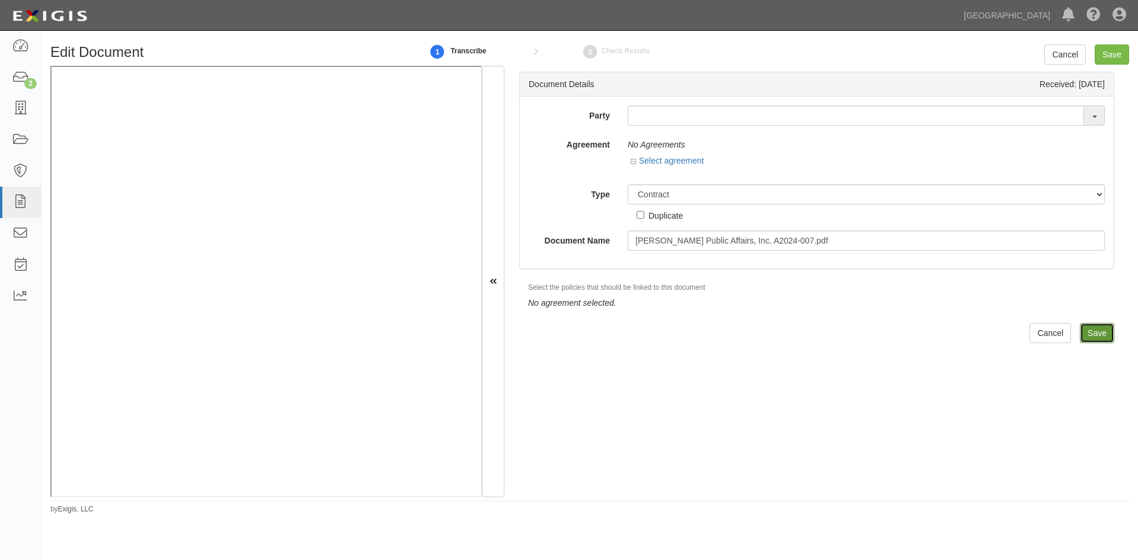
click at [1093, 334] on input "Save" at bounding box center [1097, 333] width 34 height 20
click at [1084, 110] on span at bounding box center [1094, 115] width 21 height 20
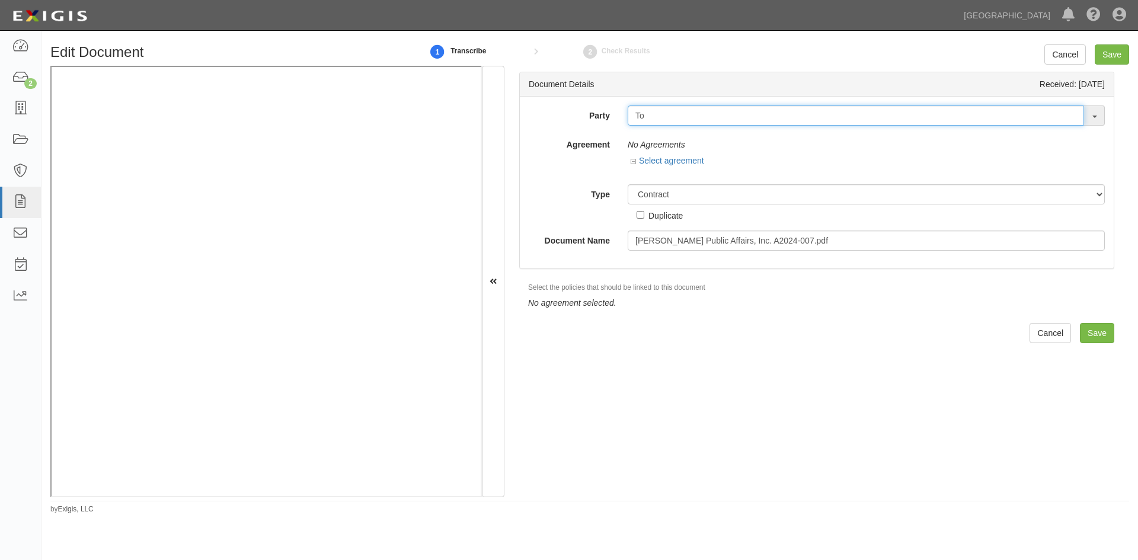
type input "T"
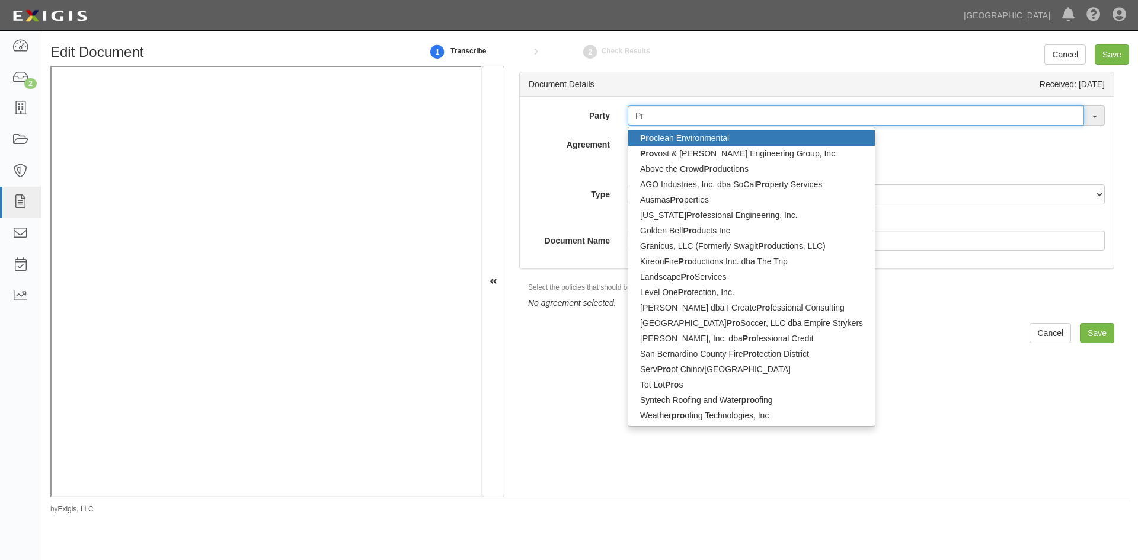
type input "P"
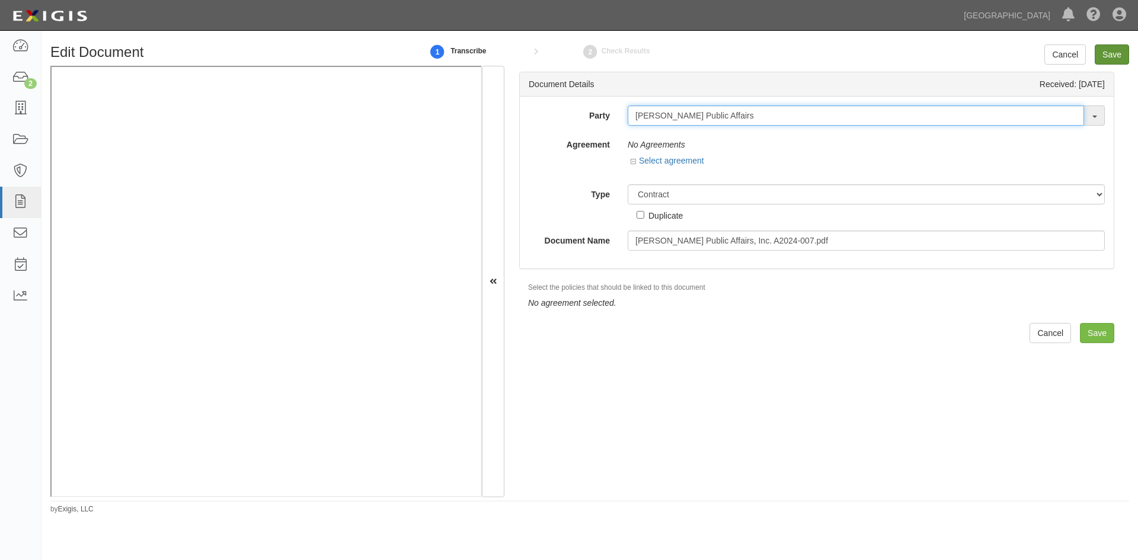
type input "Townsend Public Affairs"
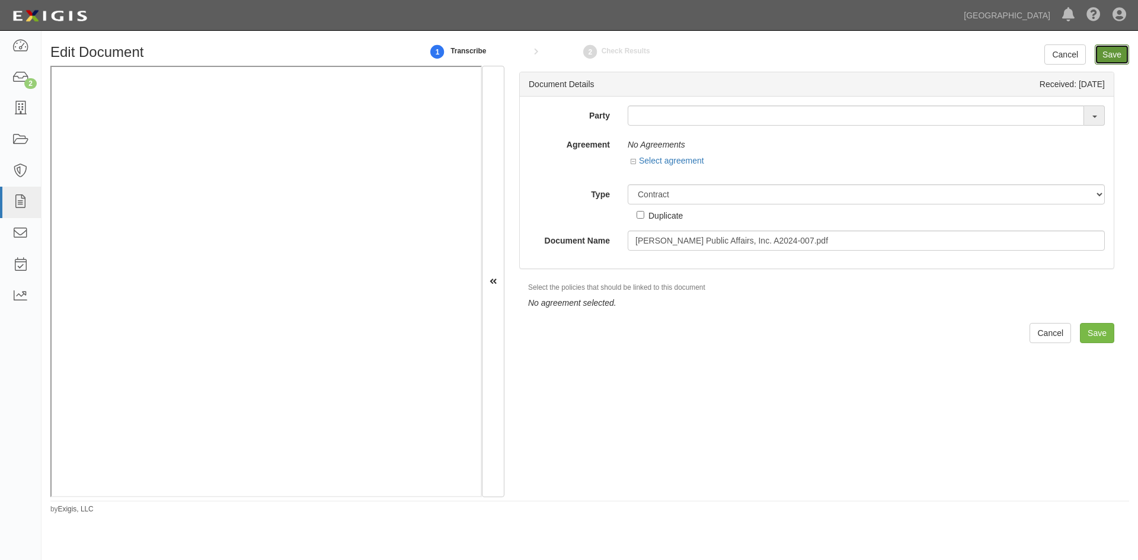
click at [1111, 45] on input "Save" at bounding box center [1112, 54] width 34 height 20
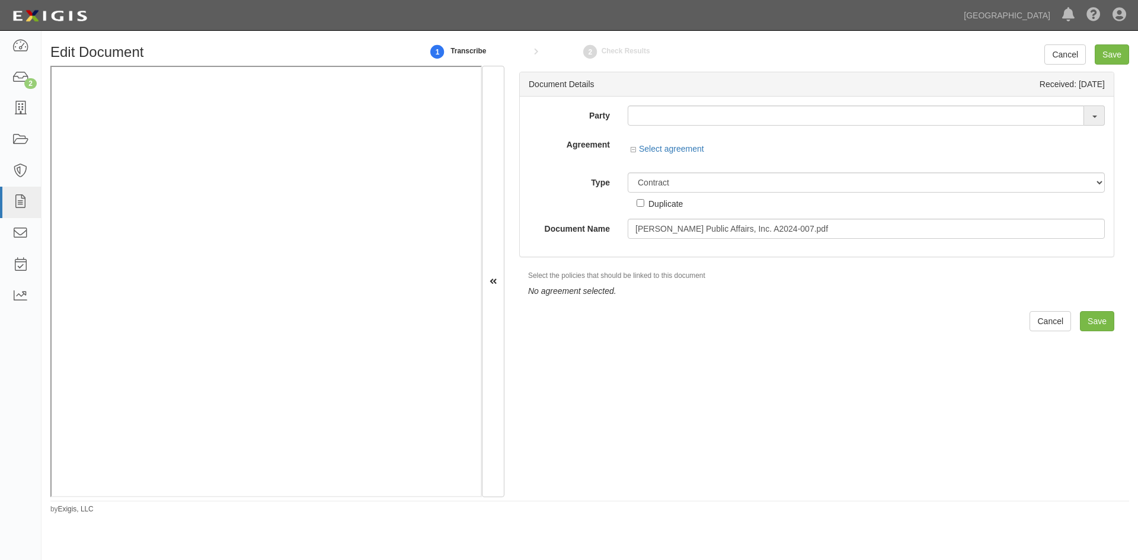
click at [956, 150] on div "Select agreement" at bounding box center [866, 150] width 477 height 15
click at [1086, 307] on div "Document Details Received: 10/14/2025 Party Town Web Design 4LEAF, Inc. Abba Te…" at bounding box center [816, 281] width 625 height 431
click at [1087, 324] on input "Save" at bounding box center [1097, 321] width 34 height 20
click at [1058, 54] on link "Cancel" at bounding box center [1064, 54] width 41 height 20
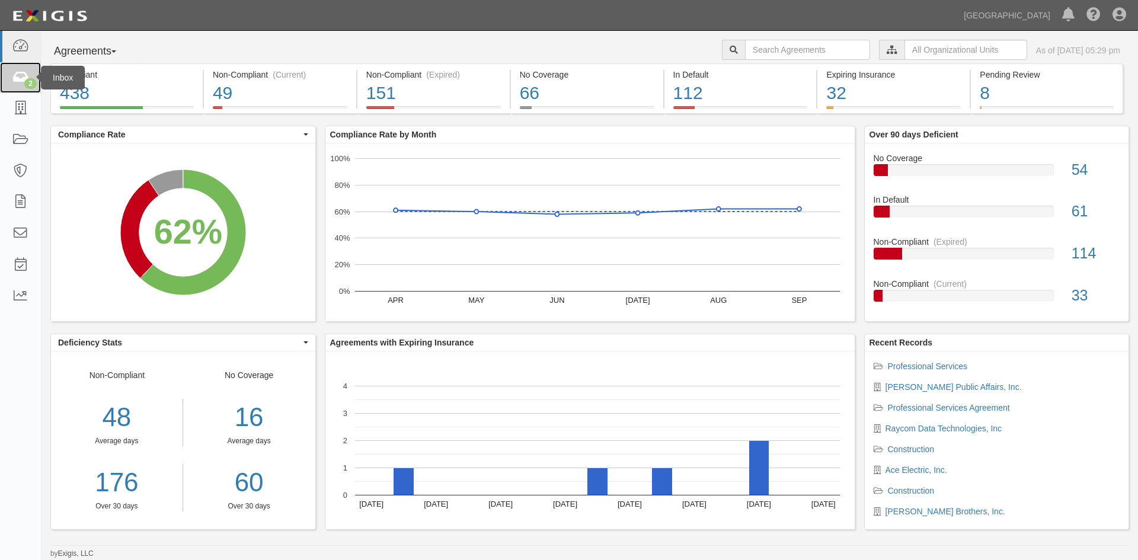
click at [18, 68] on link "2" at bounding box center [20, 77] width 41 height 31
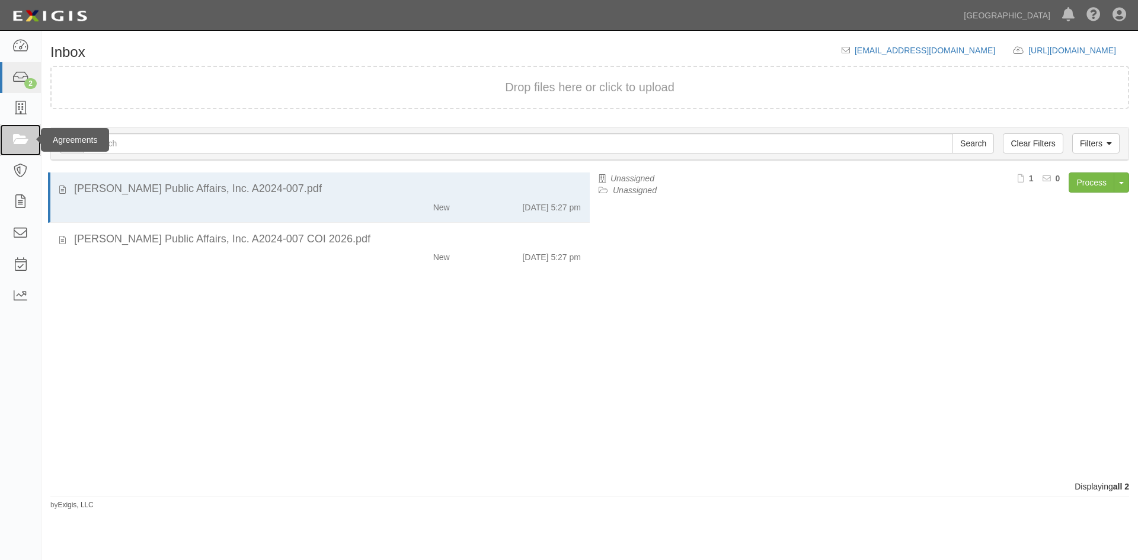
click at [24, 134] on icon at bounding box center [20, 140] width 17 height 14
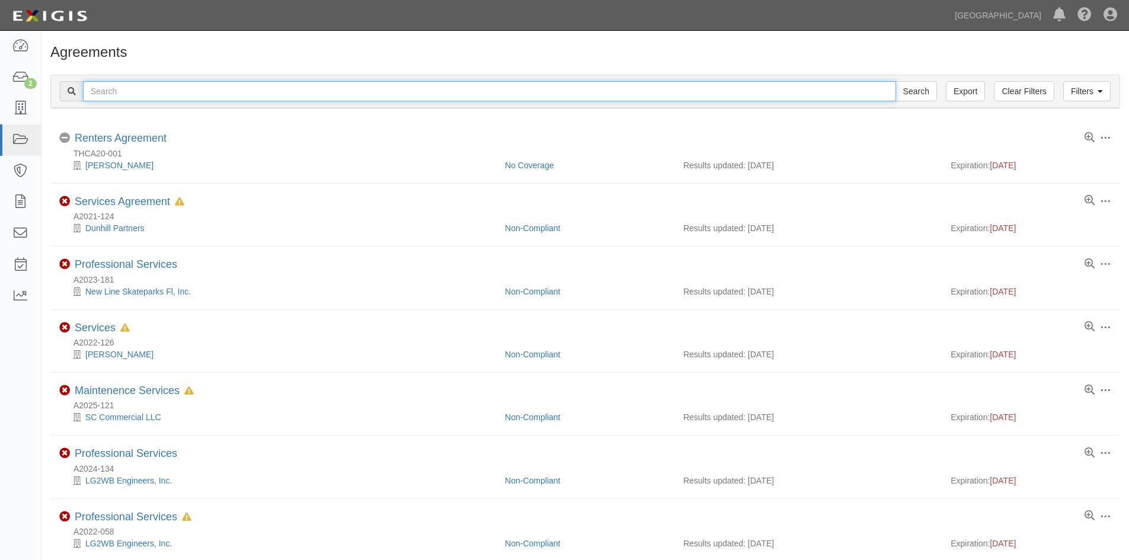
click at [119, 87] on input "text" at bounding box center [489, 91] width 813 height 20
type input "townsend"
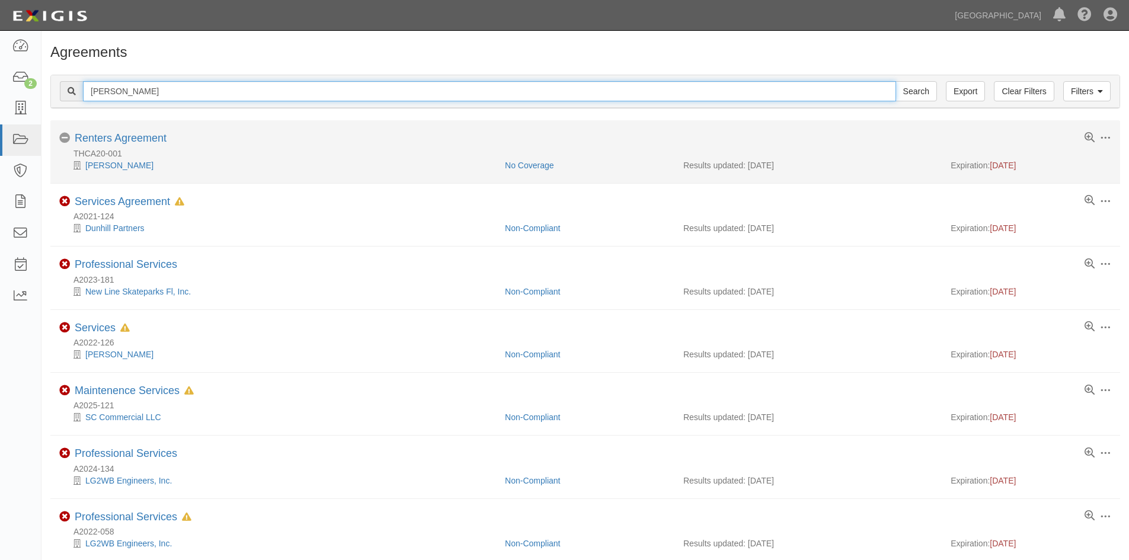
click at [895, 81] on input "Search" at bounding box center [915, 91] width 41 height 20
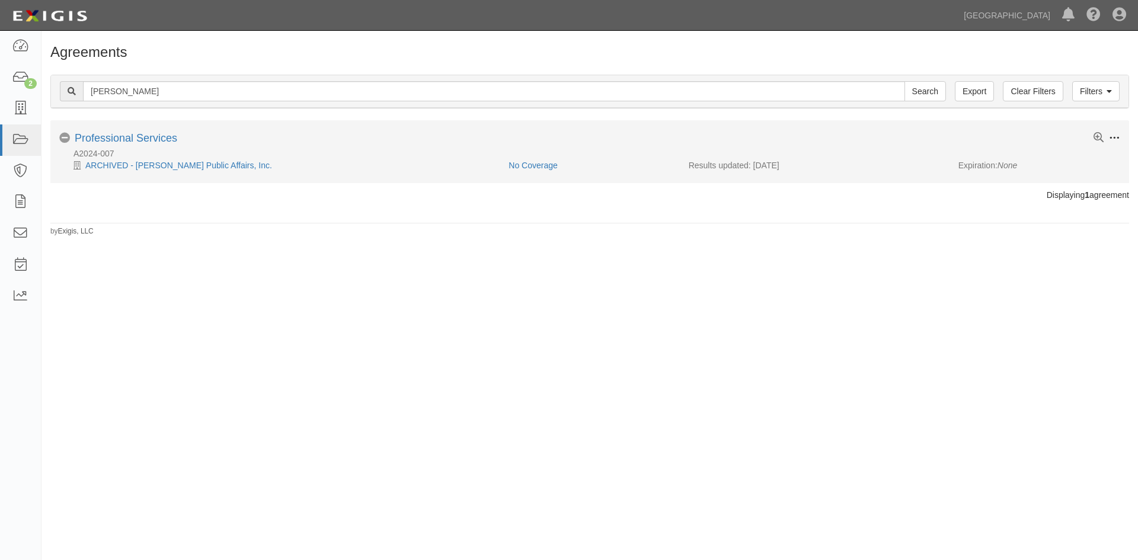
click at [1114, 136] on span at bounding box center [1114, 138] width 11 height 11
click at [1057, 206] on link "Send message" at bounding box center [1059, 202] width 94 height 21
click at [1097, 136] on icon at bounding box center [1098, 138] width 10 height 10
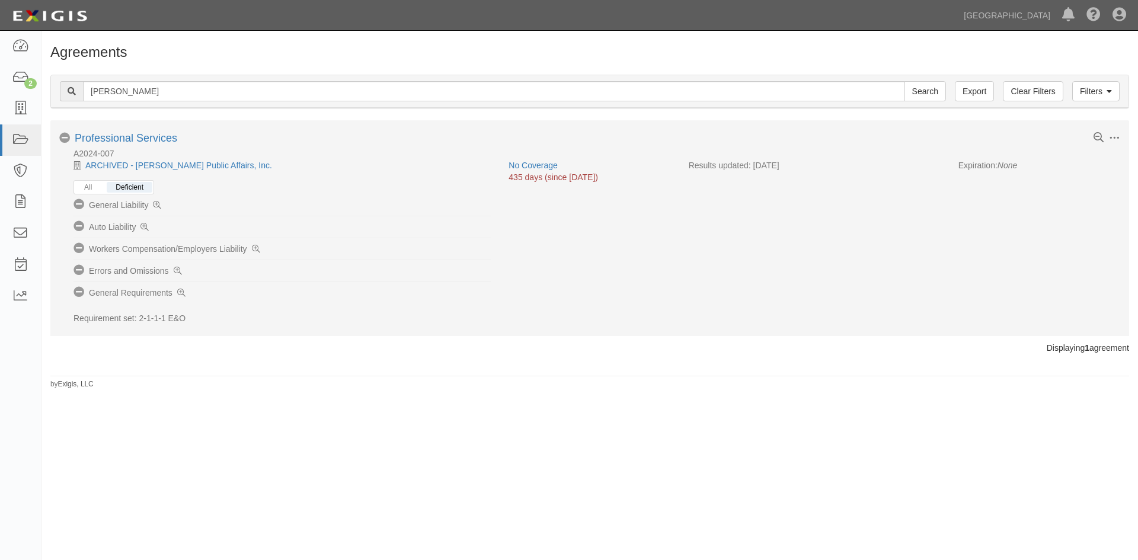
drag, startPoint x: 777, startPoint y: 229, endPoint x: 810, endPoint y: 225, distance: 33.4
click at [777, 229] on div "All Deficient There are no deficiencies No Coverage General Liability No Covera…" at bounding box center [589, 247] width 1079 height 153
click at [1115, 136] on span at bounding box center [1114, 138] width 11 height 11
click at [1038, 181] on link "Add task" at bounding box center [1059, 180] width 94 height 21
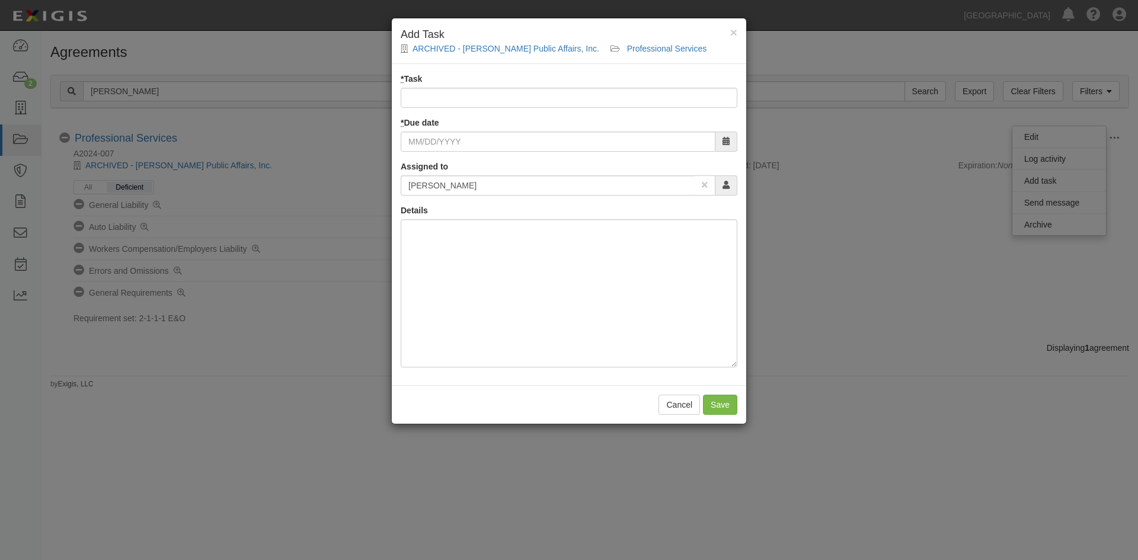
click at [725, 184] on icon at bounding box center [725, 185] width 7 height 8
click at [687, 408] on button "Cancel" at bounding box center [678, 405] width 41 height 20
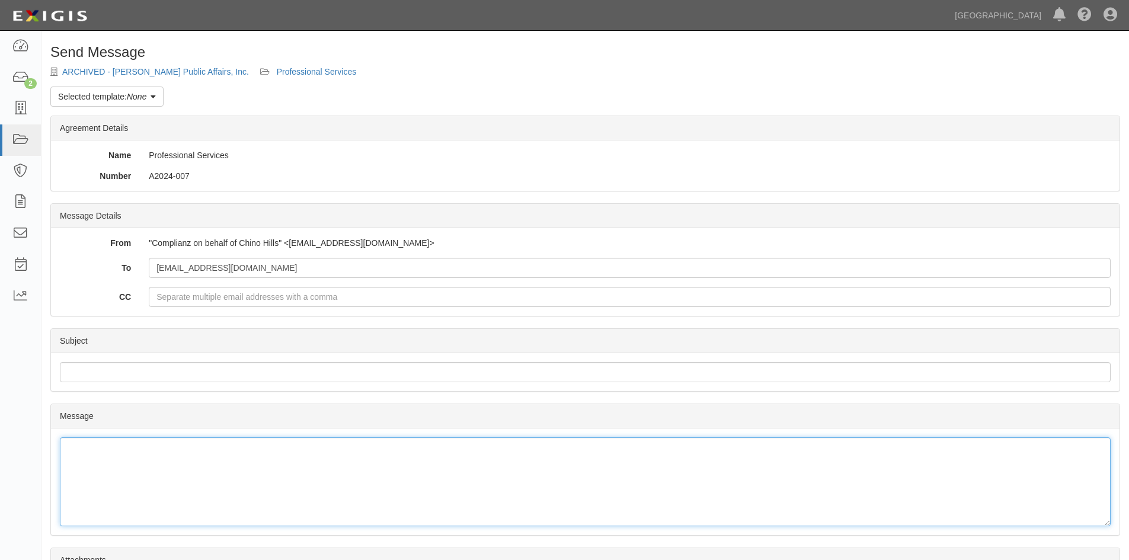
click at [109, 471] on div at bounding box center [585, 481] width 1051 height 89
